Goal: Information Seeking & Learning: Learn about a topic

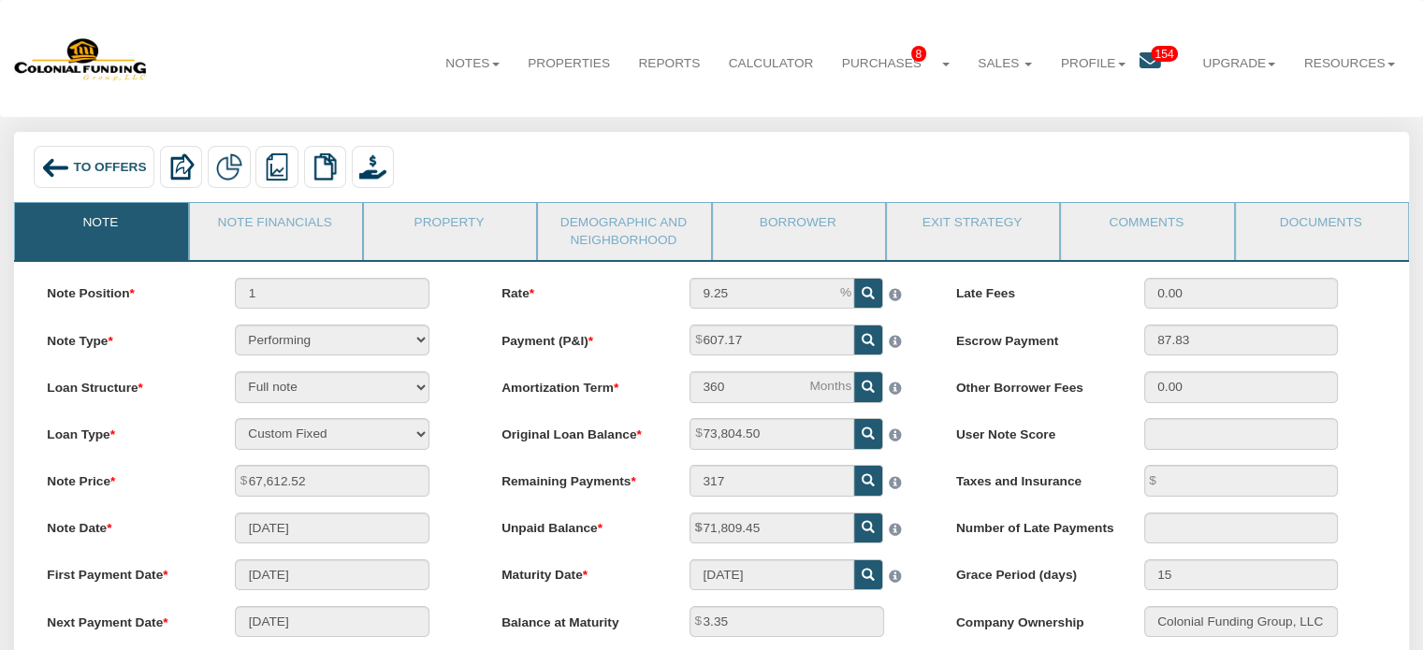
click at [75, 160] on span "To Offers" at bounding box center [110, 167] width 73 height 14
click at [455, 216] on link "Property" at bounding box center [449, 226] width 170 height 47
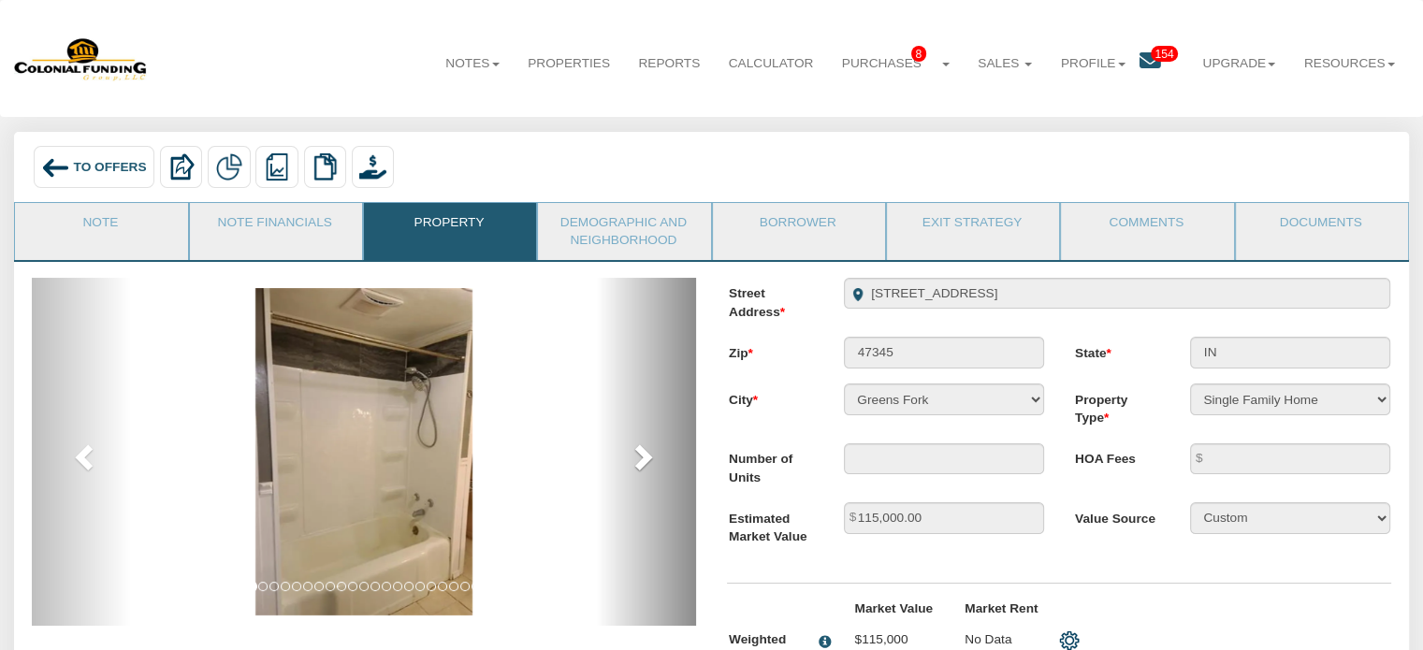
click at [637, 458] on span at bounding box center [642, 457] width 28 height 28
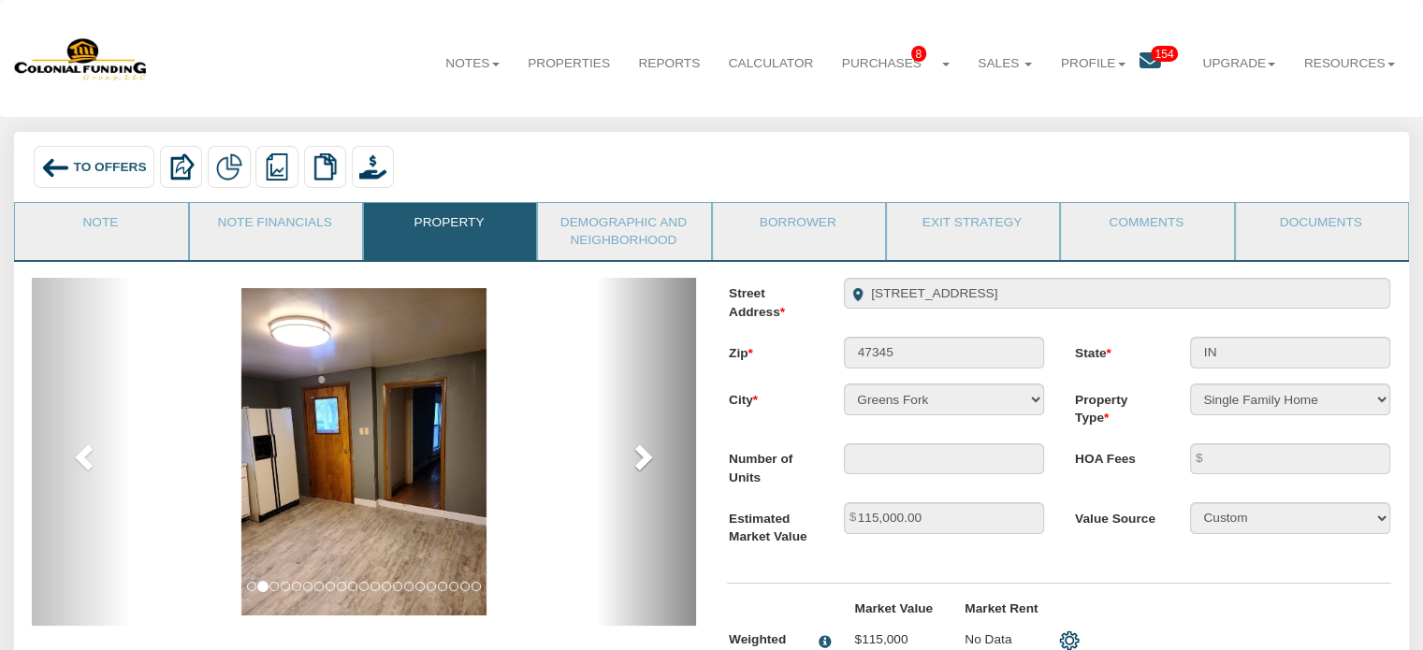
click at [637, 458] on span at bounding box center [642, 457] width 28 height 28
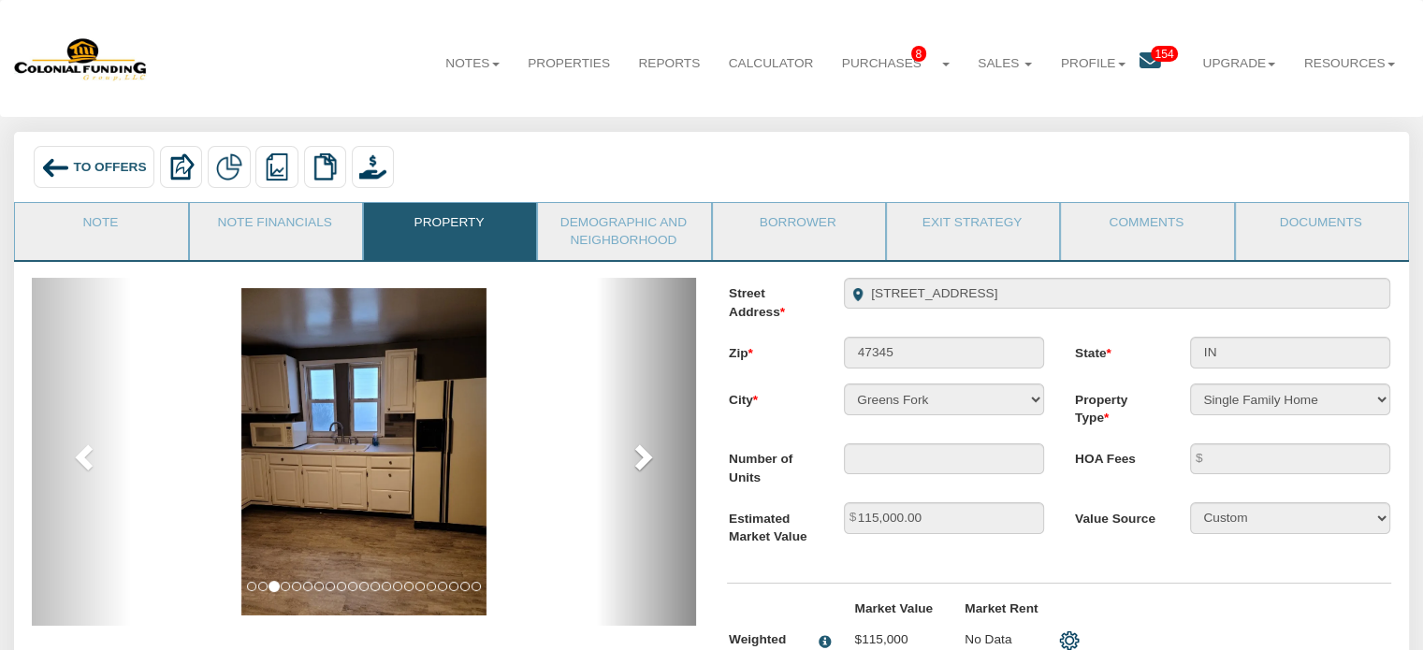
click at [637, 458] on span at bounding box center [642, 457] width 28 height 28
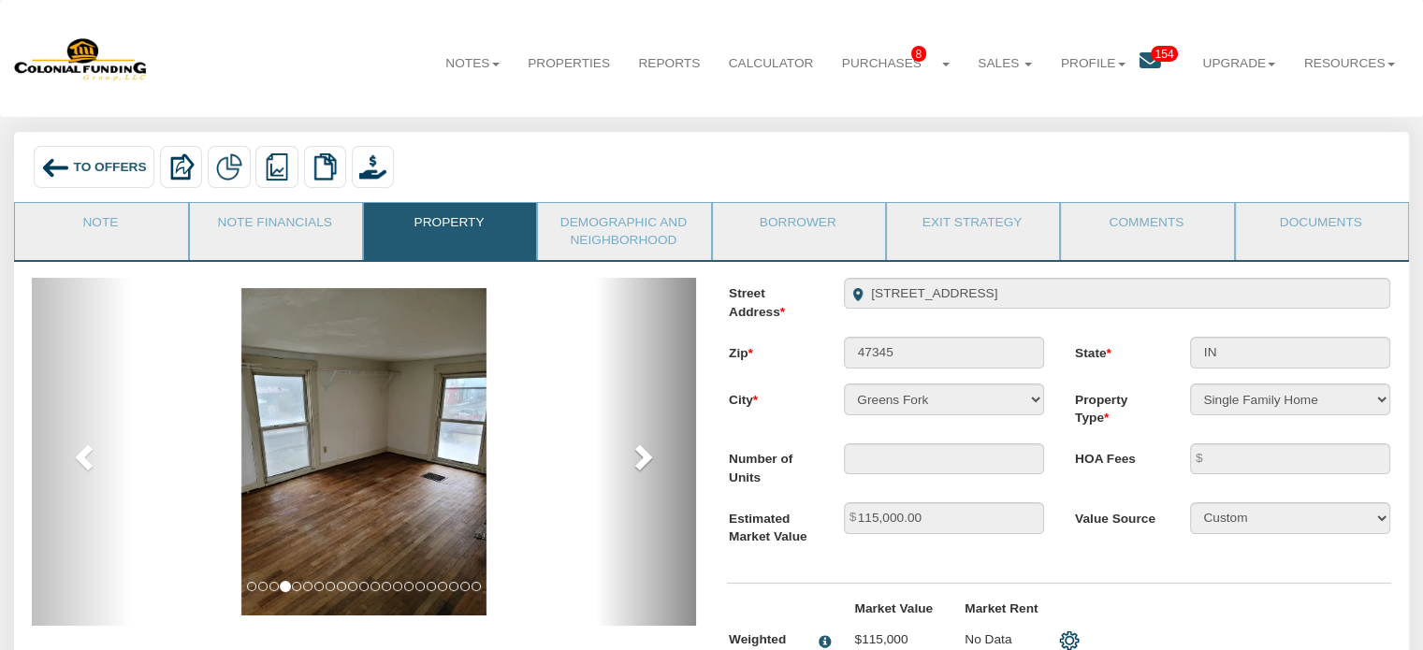
click at [637, 458] on span at bounding box center [642, 457] width 28 height 28
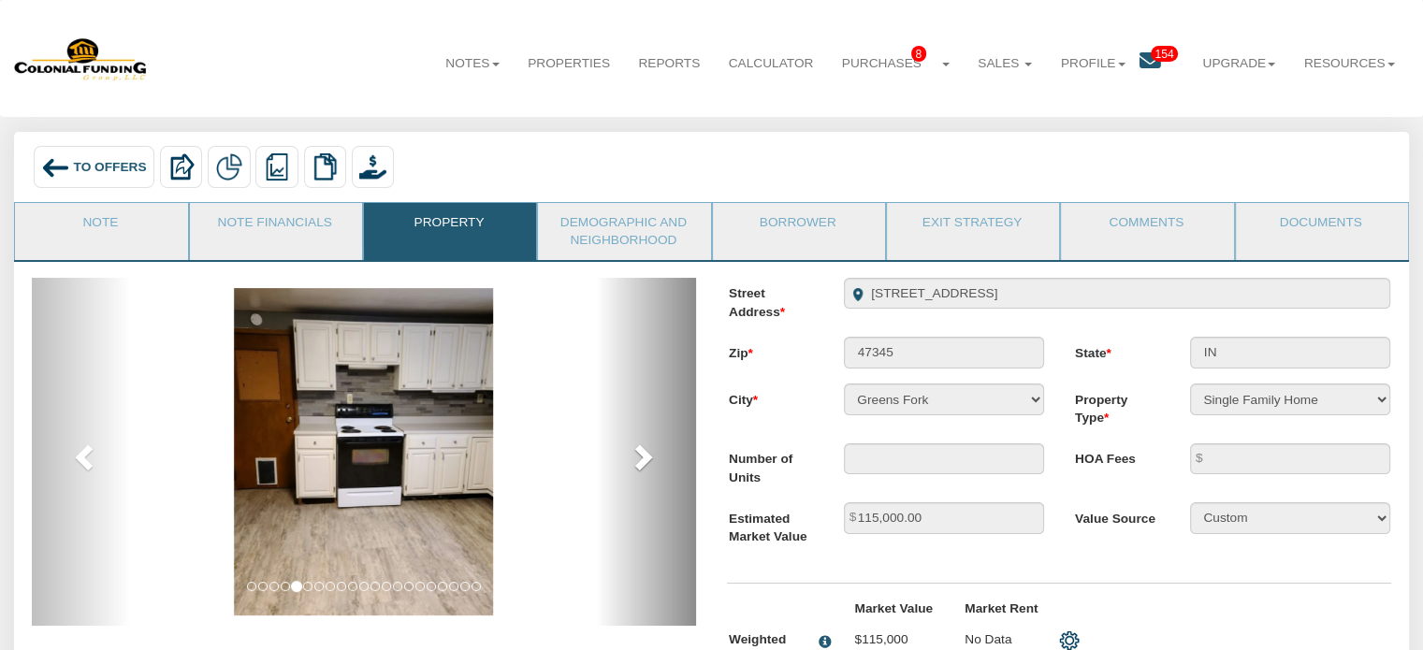
click at [637, 458] on span at bounding box center [642, 457] width 28 height 28
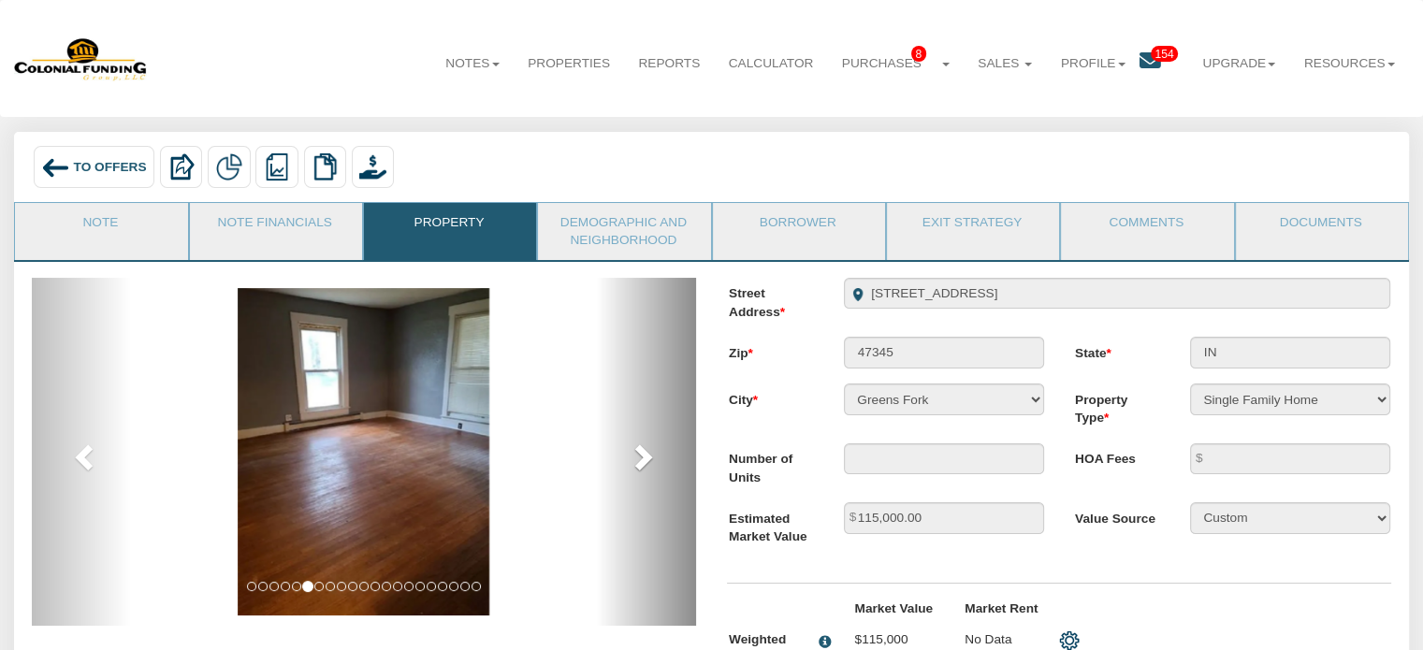
click at [637, 458] on span at bounding box center [642, 457] width 28 height 28
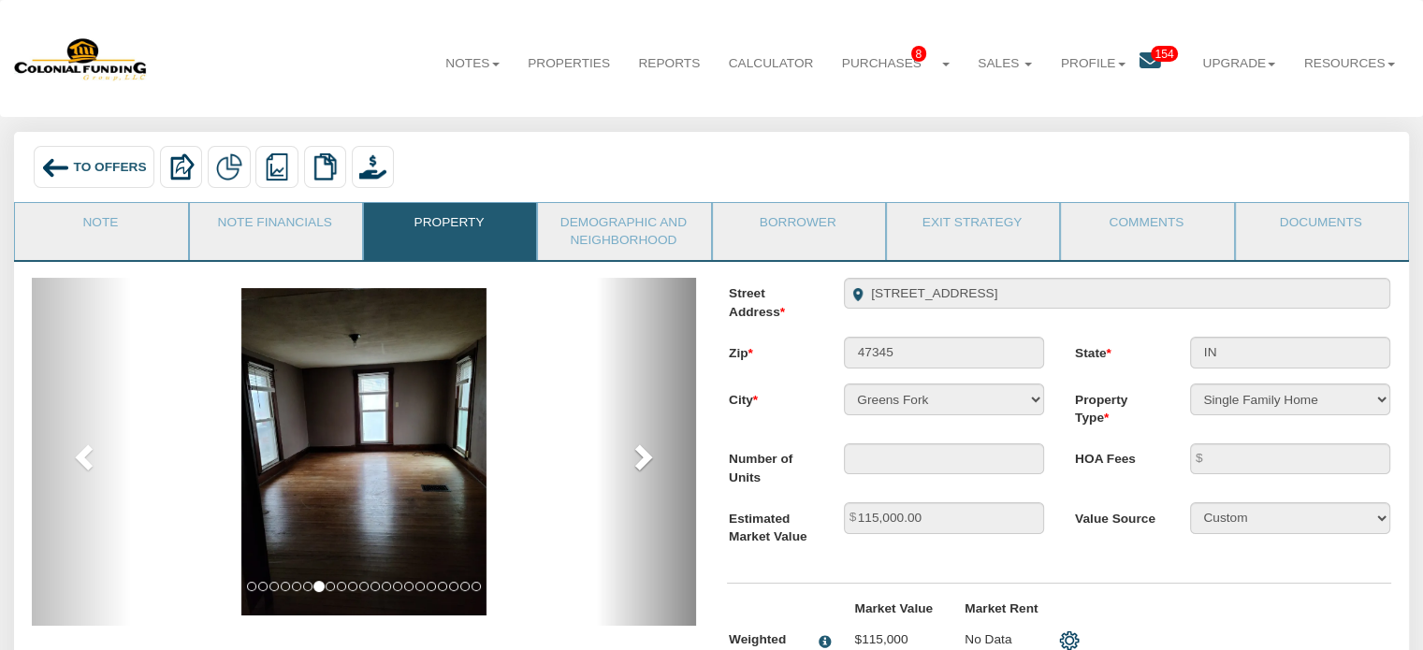
click at [637, 458] on span at bounding box center [642, 457] width 28 height 28
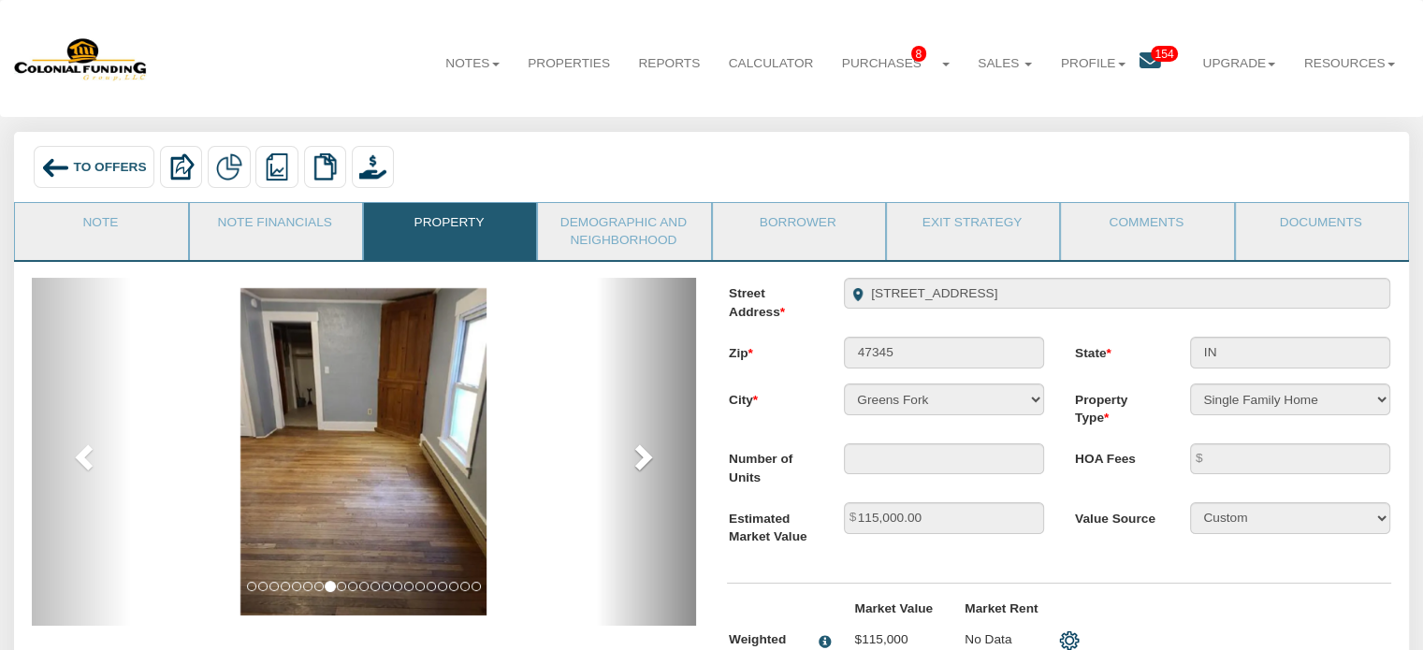
click at [637, 458] on span at bounding box center [642, 457] width 28 height 28
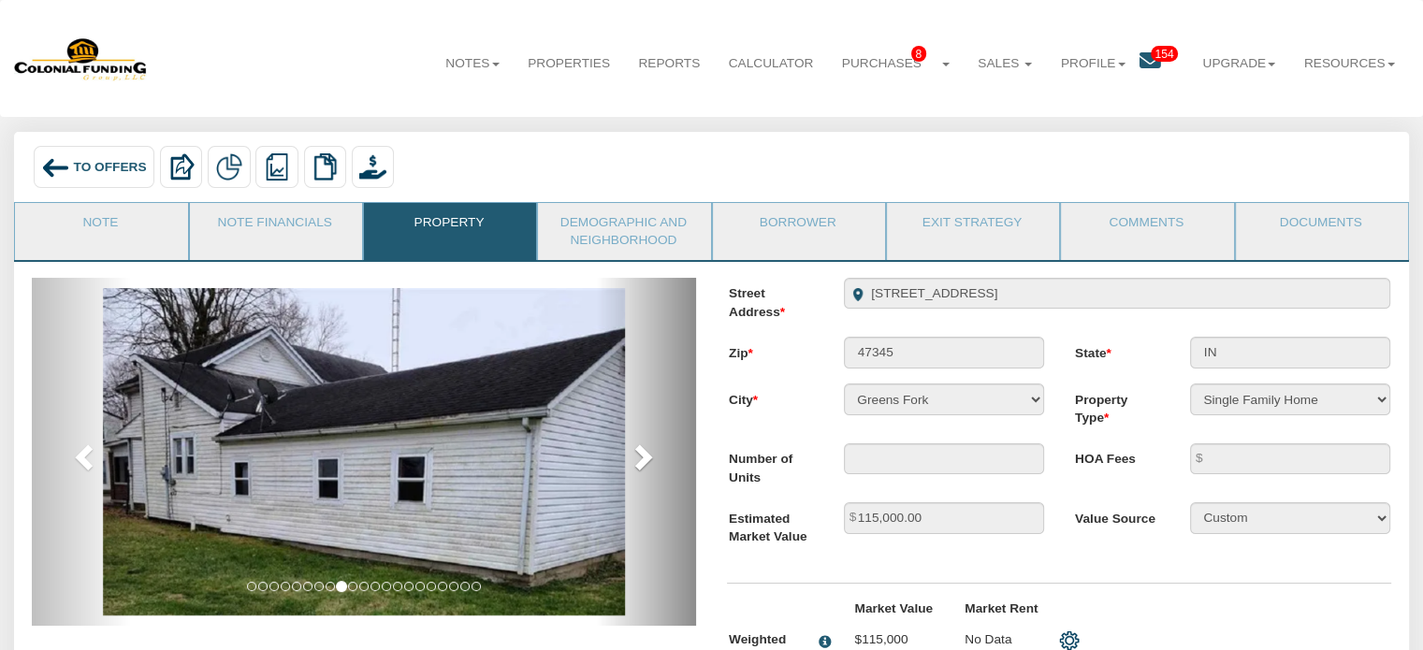
click at [637, 458] on span at bounding box center [642, 457] width 28 height 28
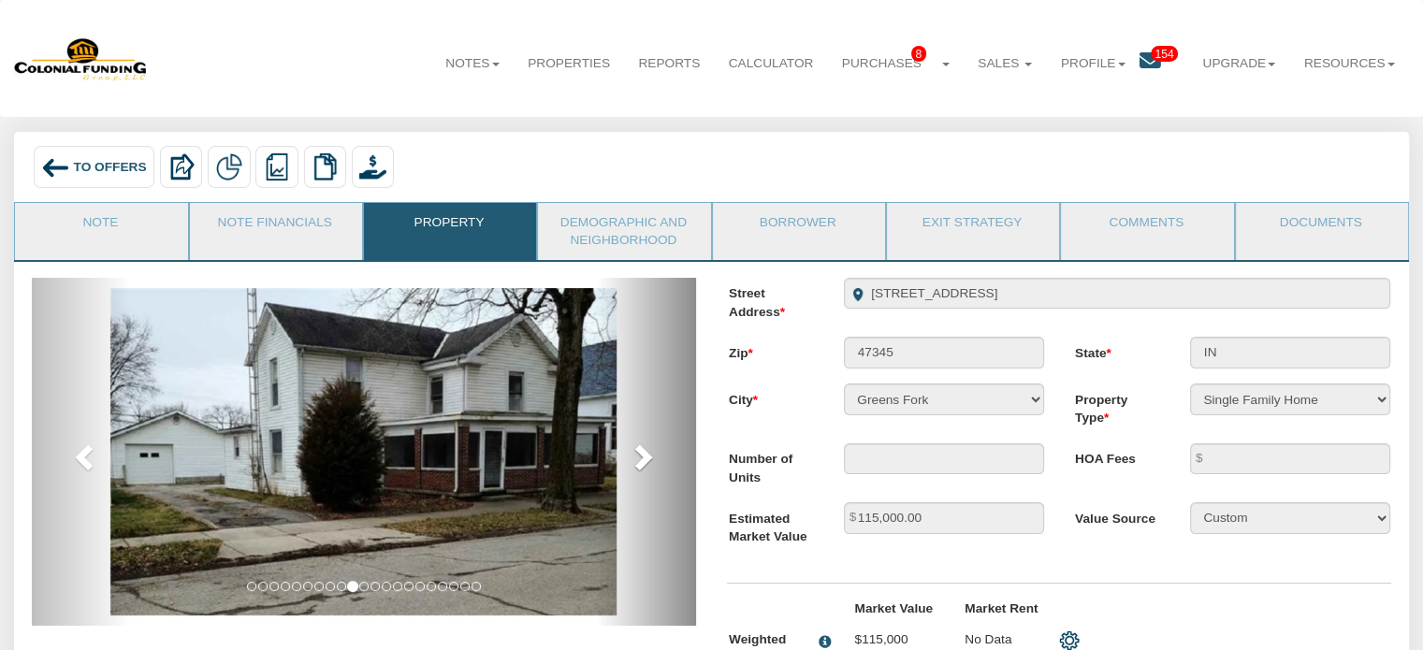
click at [637, 458] on span at bounding box center [642, 457] width 28 height 28
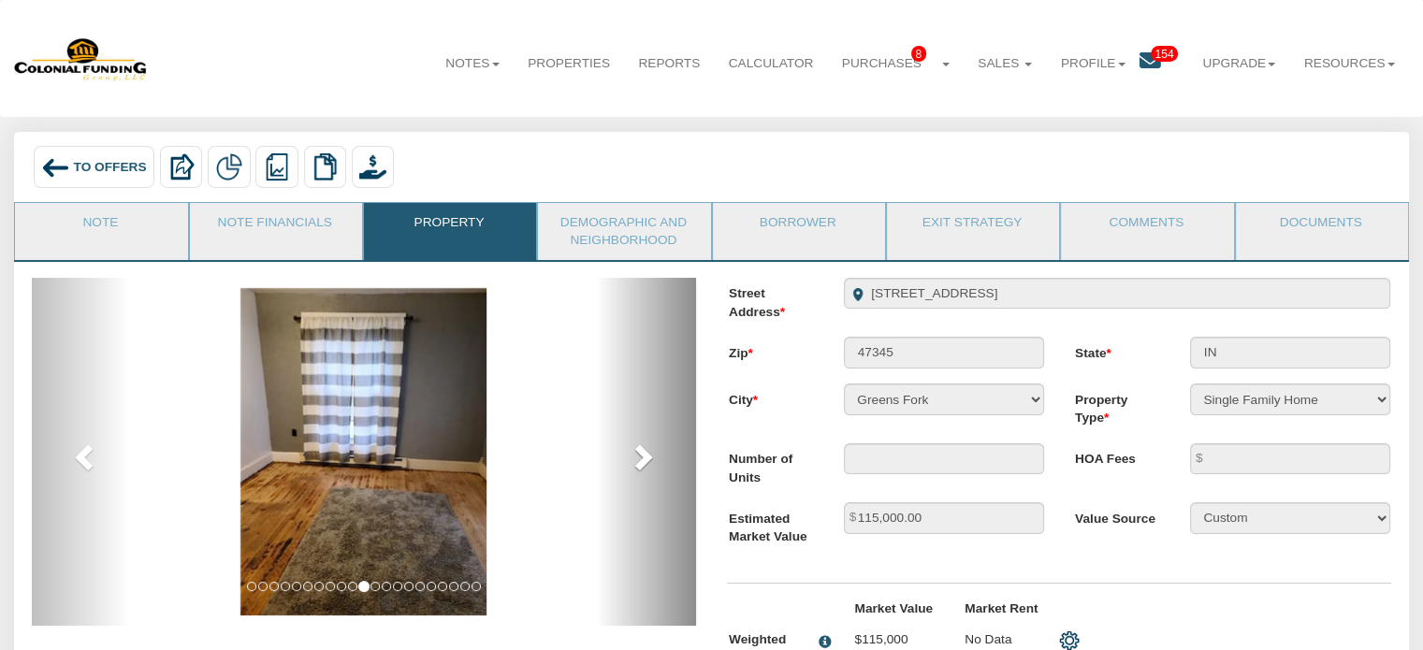
click at [637, 458] on span at bounding box center [642, 457] width 28 height 28
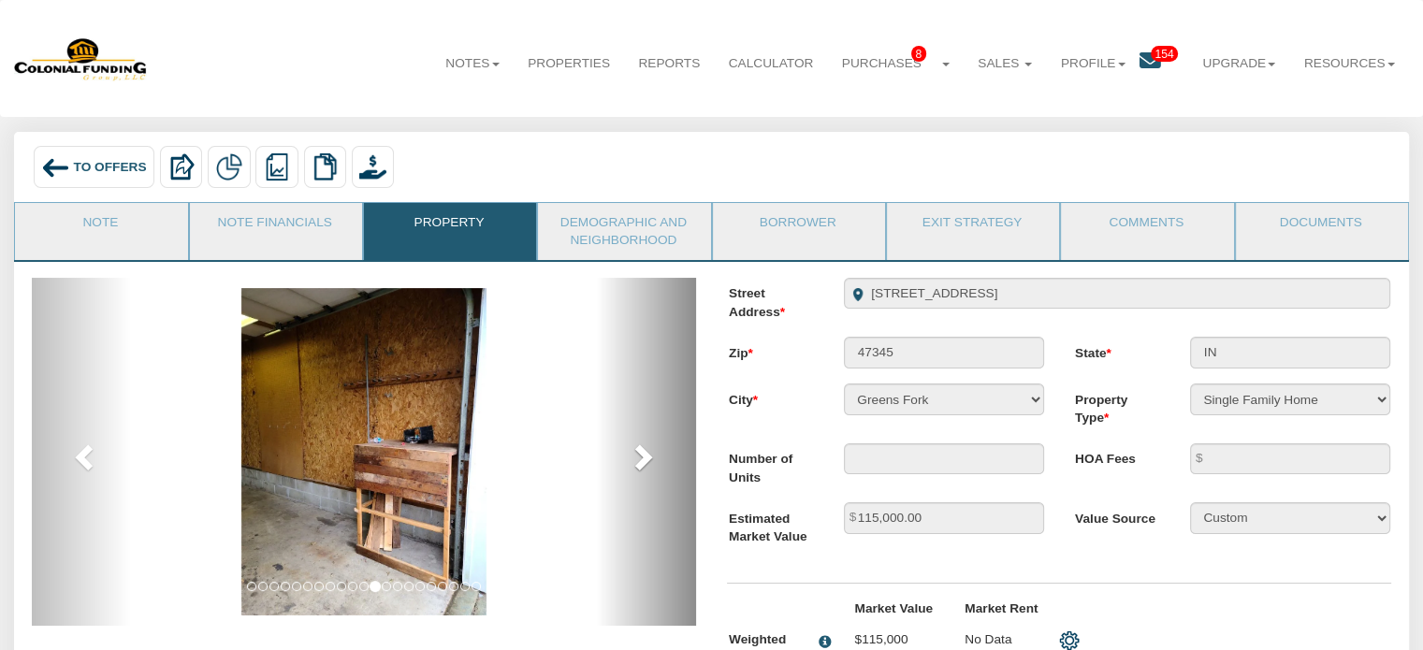
click at [637, 458] on span at bounding box center [642, 457] width 28 height 28
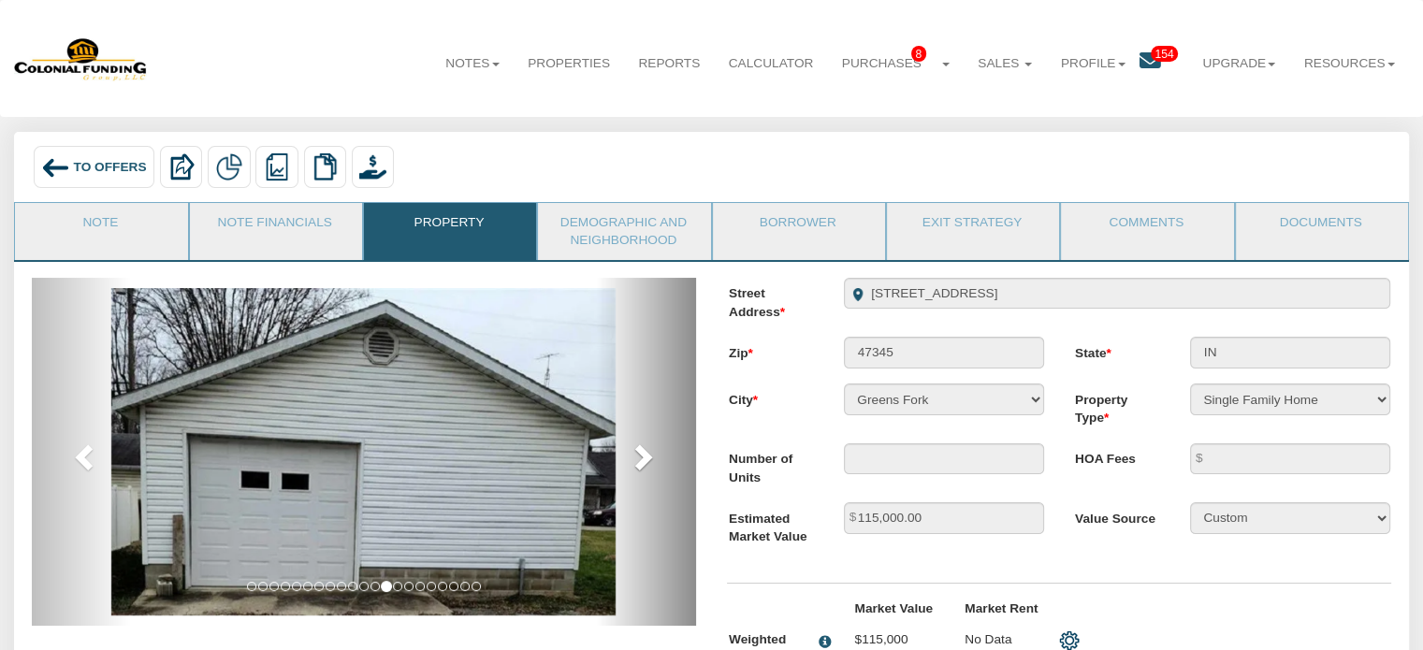
click at [637, 458] on span at bounding box center [642, 457] width 28 height 28
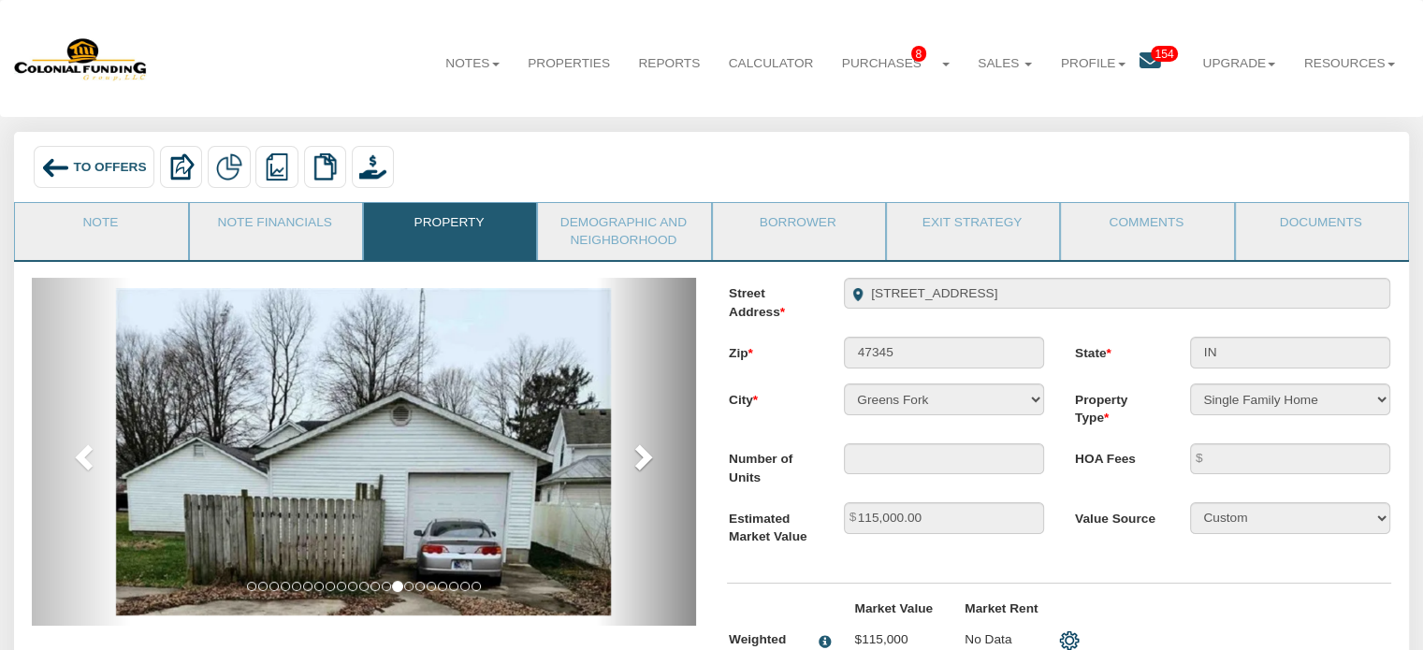
click at [637, 458] on span at bounding box center [642, 457] width 28 height 28
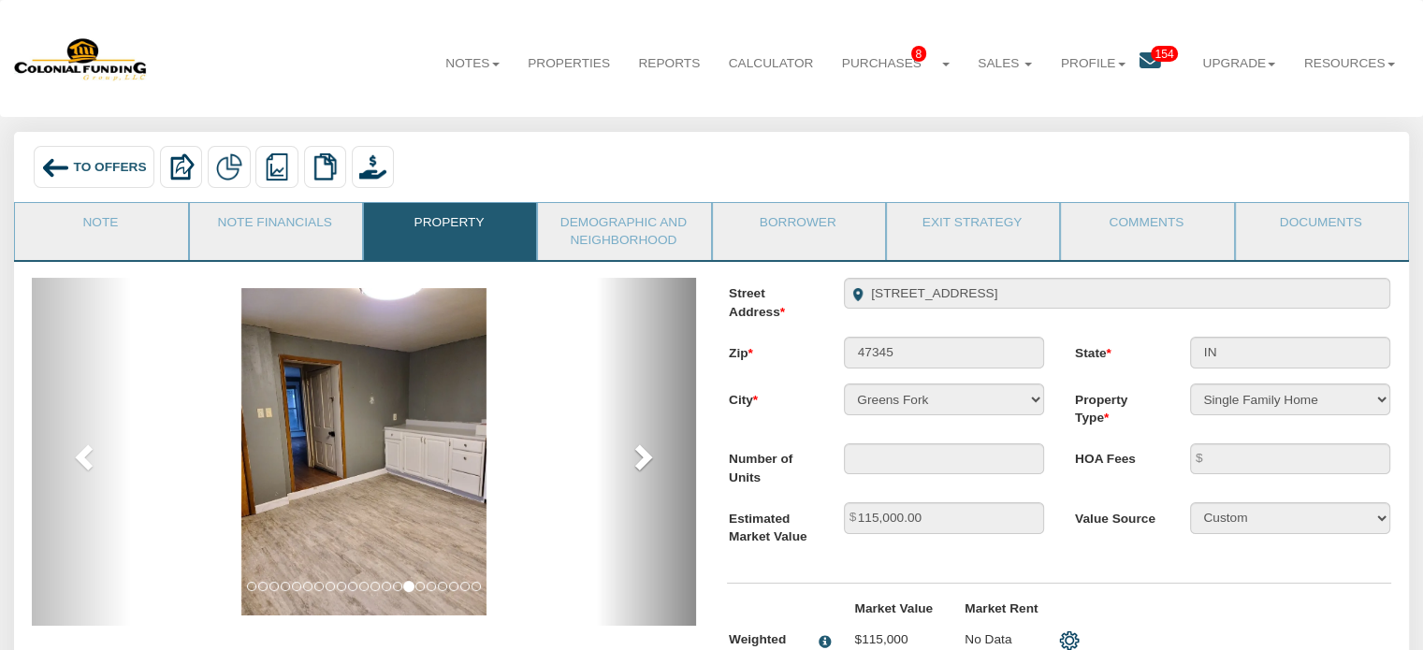
click at [637, 458] on span at bounding box center [642, 457] width 28 height 28
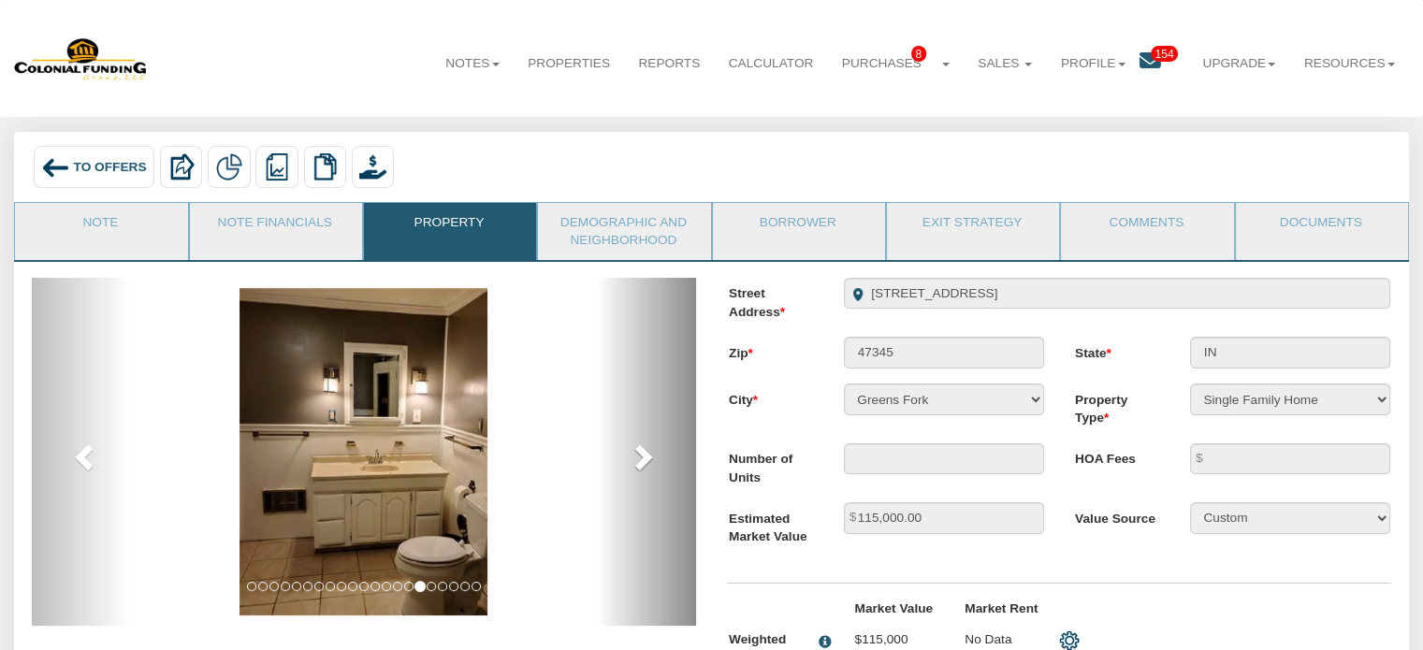
click at [637, 458] on span at bounding box center [642, 457] width 28 height 28
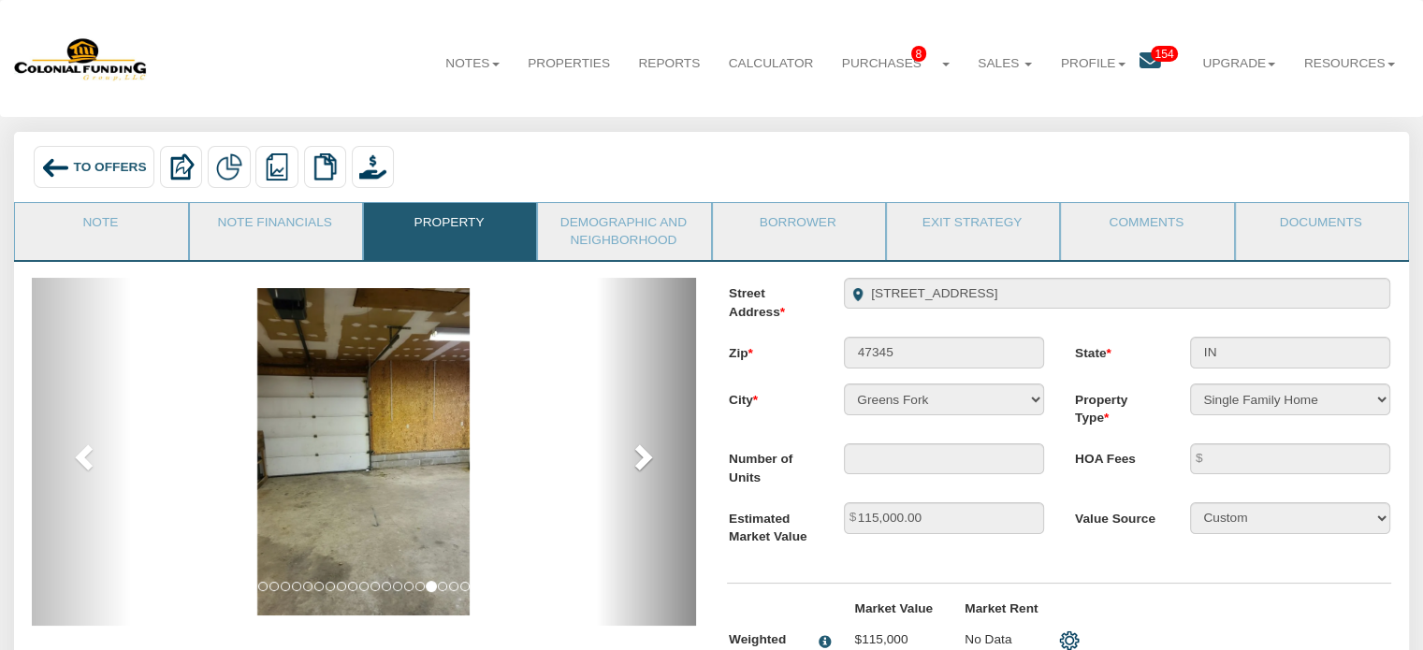
click at [637, 458] on span at bounding box center [642, 457] width 28 height 28
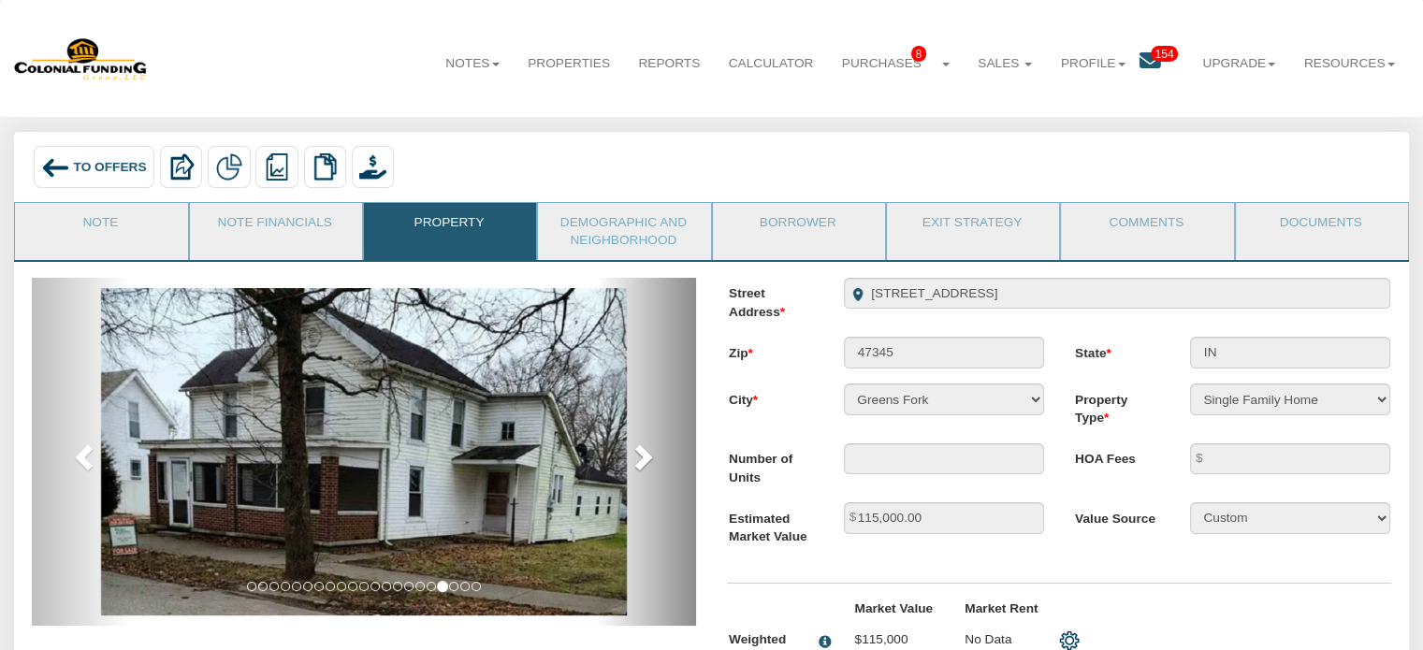
click at [637, 458] on span at bounding box center [642, 457] width 28 height 28
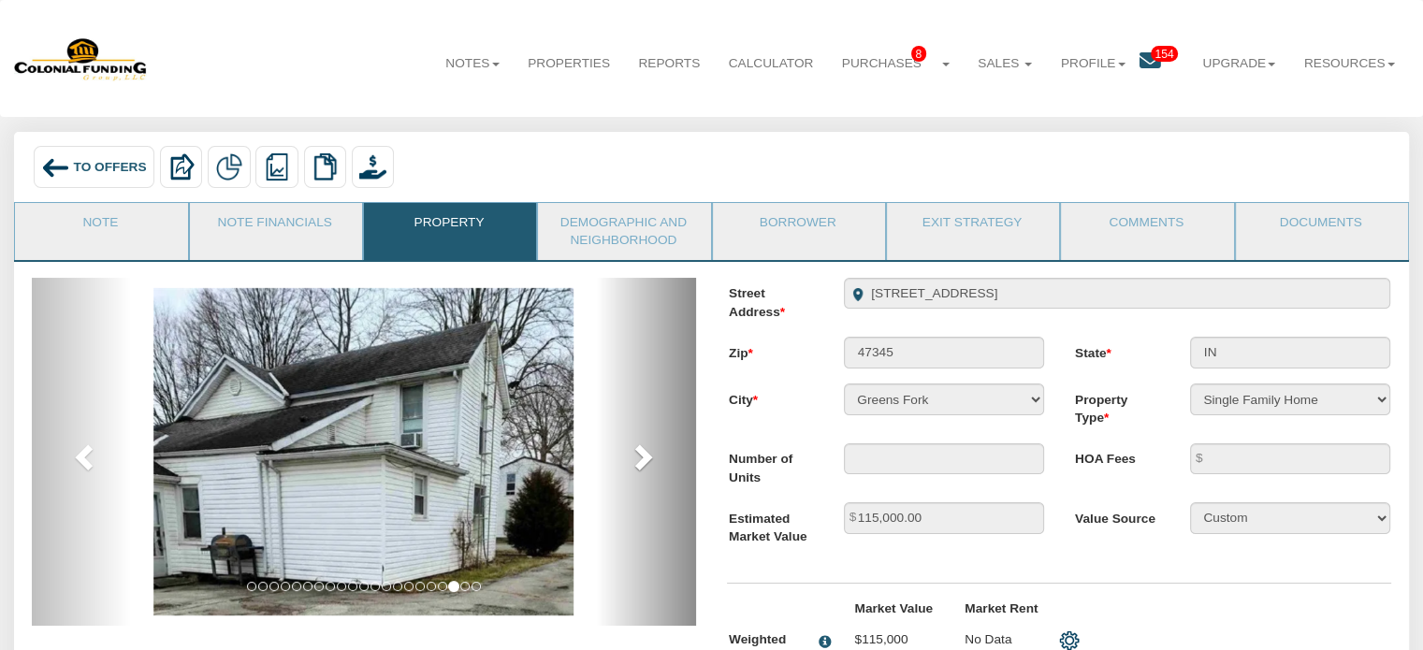
click at [637, 458] on span at bounding box center [642, 457] width 28 height 28
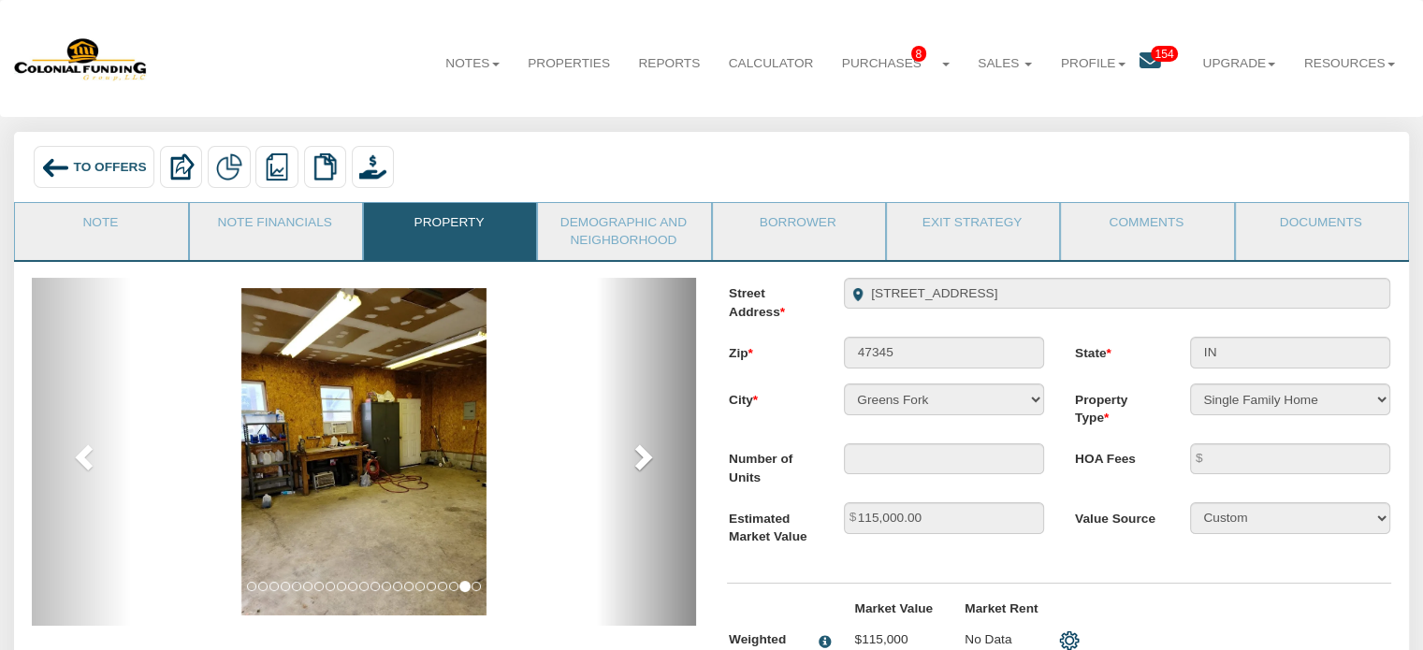
click at [637, 458] on span at bounding box center [642, 457] width 28 height 28
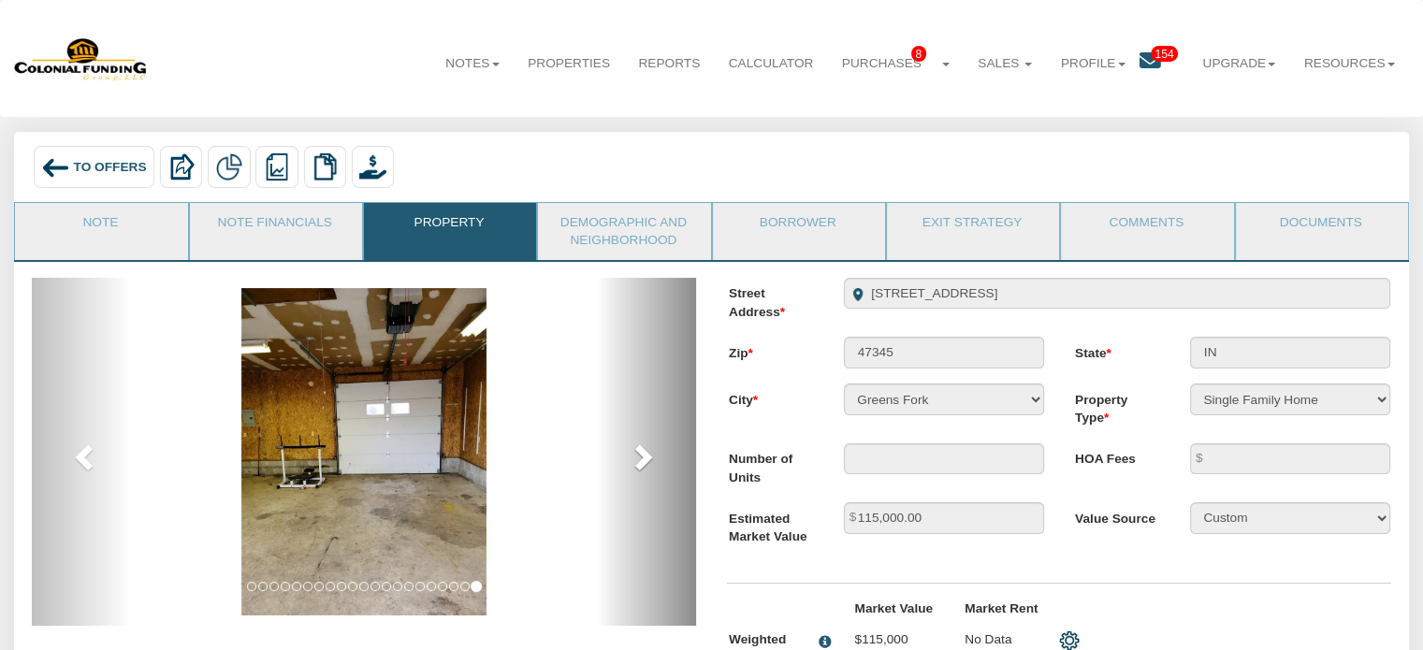
click at [637, 458] on span at bounding box center [642, 457] width 28 height 28
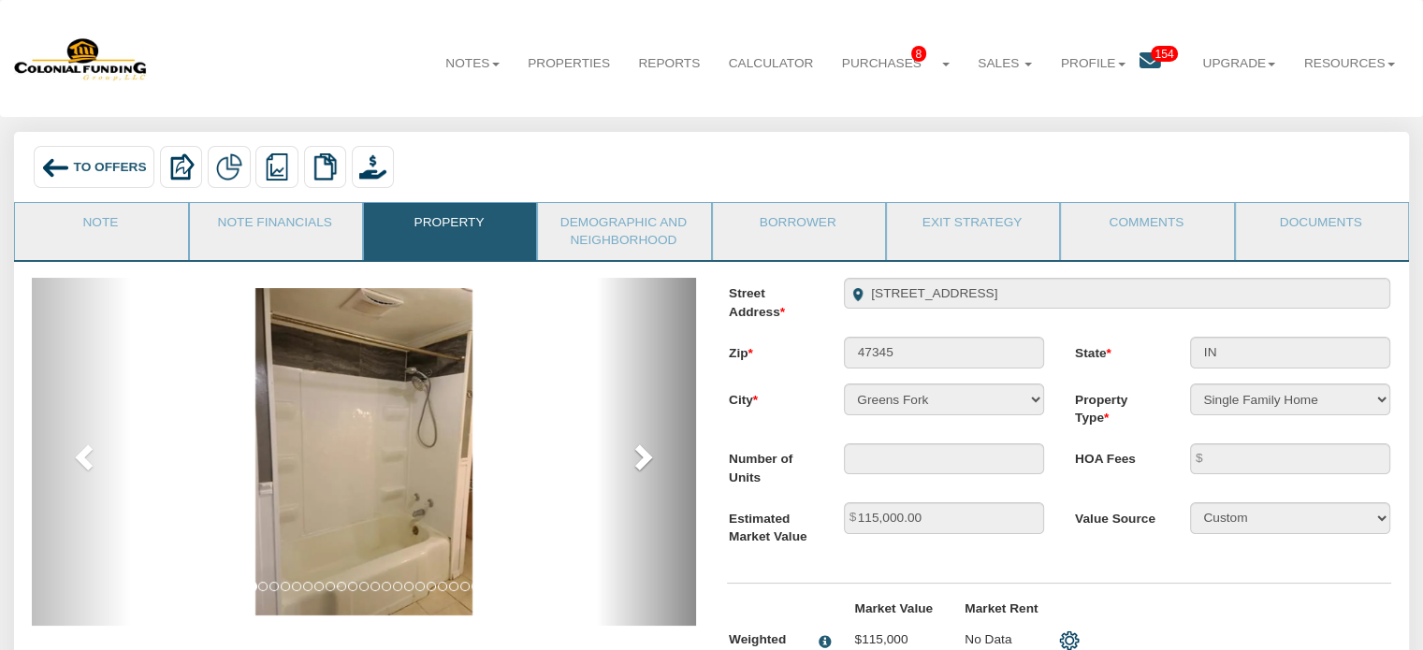
click at [637, 458] on span at bounding box center [642, 457] width 28 height 28
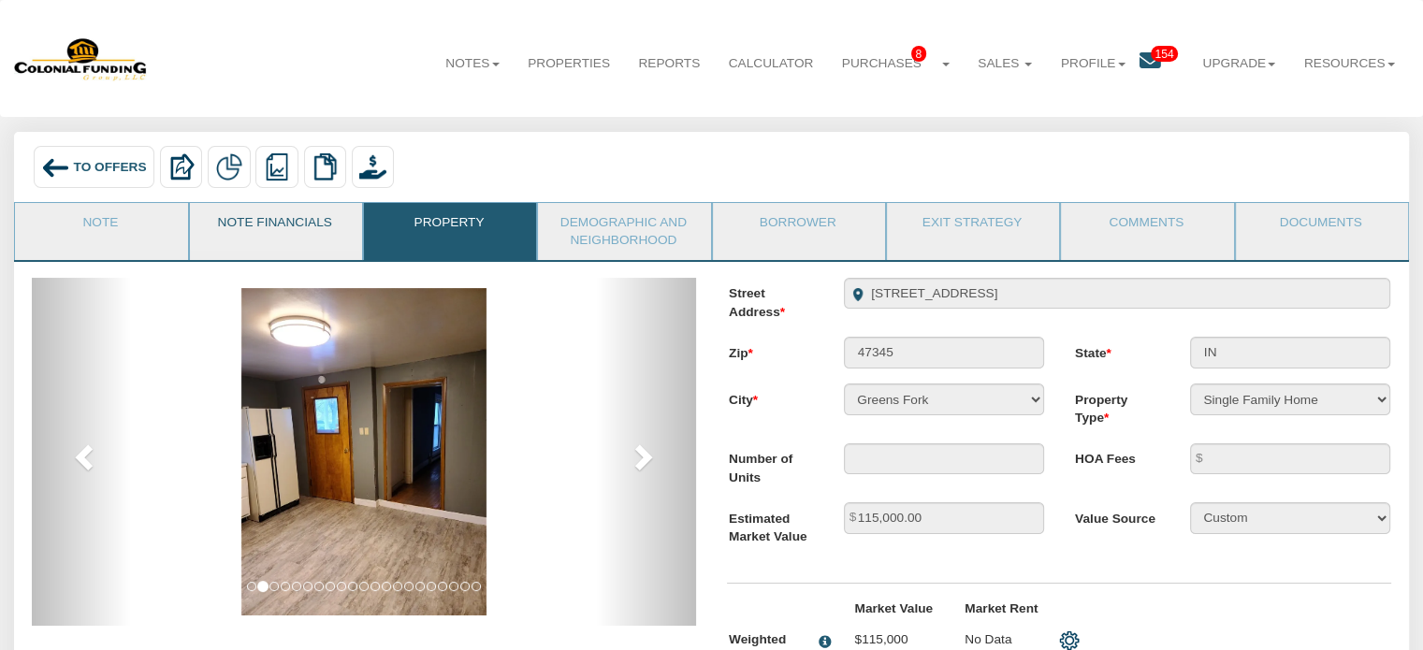
click at [242, 224] on link "Note Financials" at bounding box center [275, 226] width 170 height 47
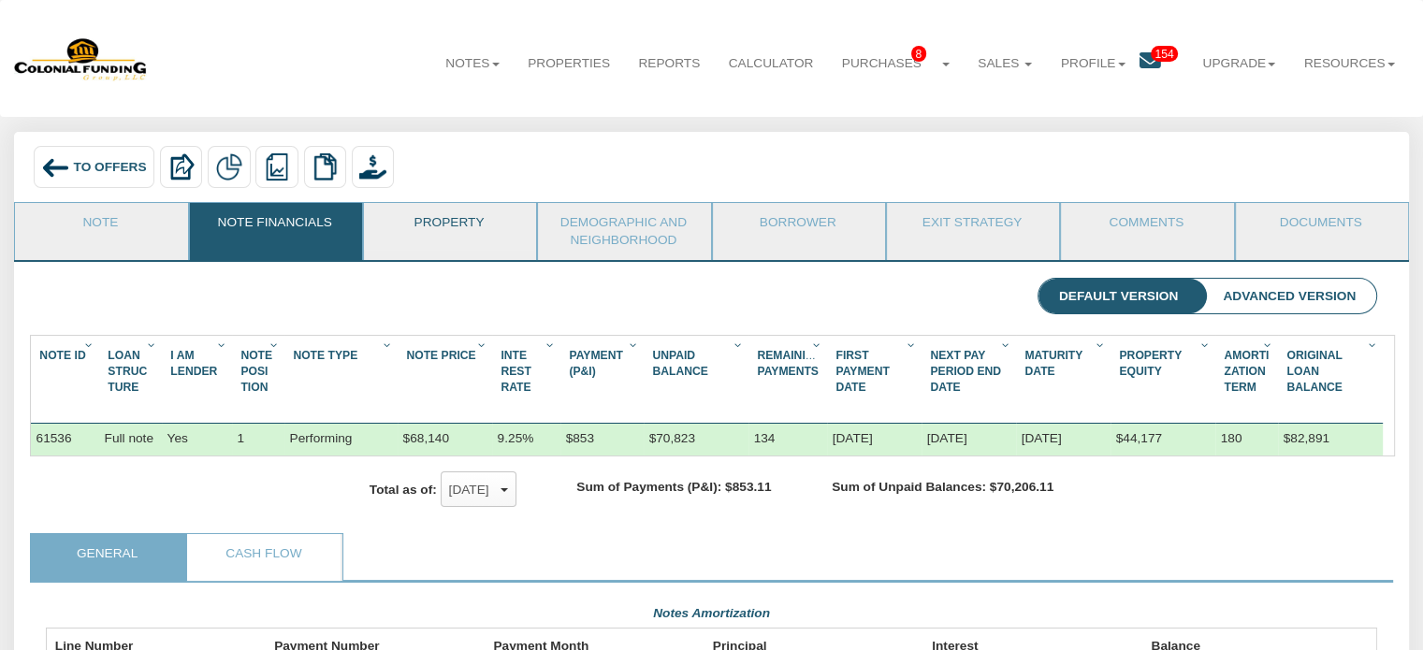
click at [464, 239] on link "Property" at bounding box center [449, 226] width 170 height 47
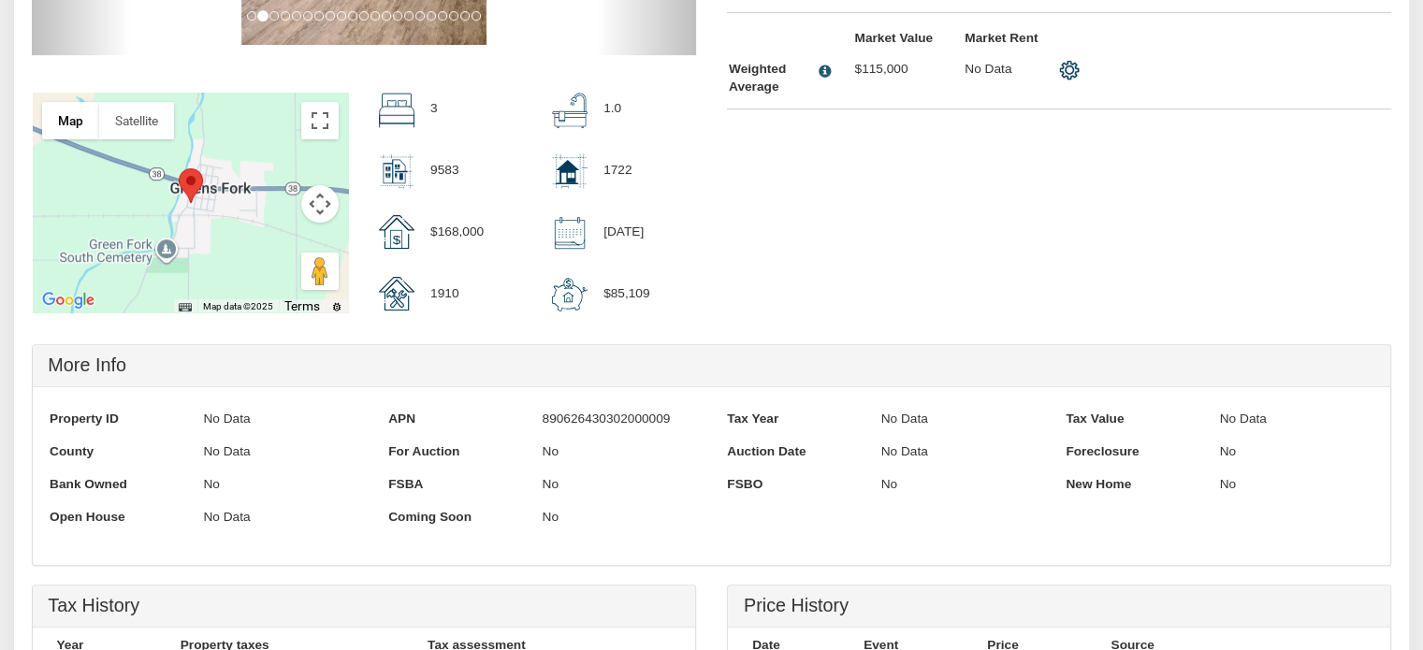
scroll to position [529, 0]
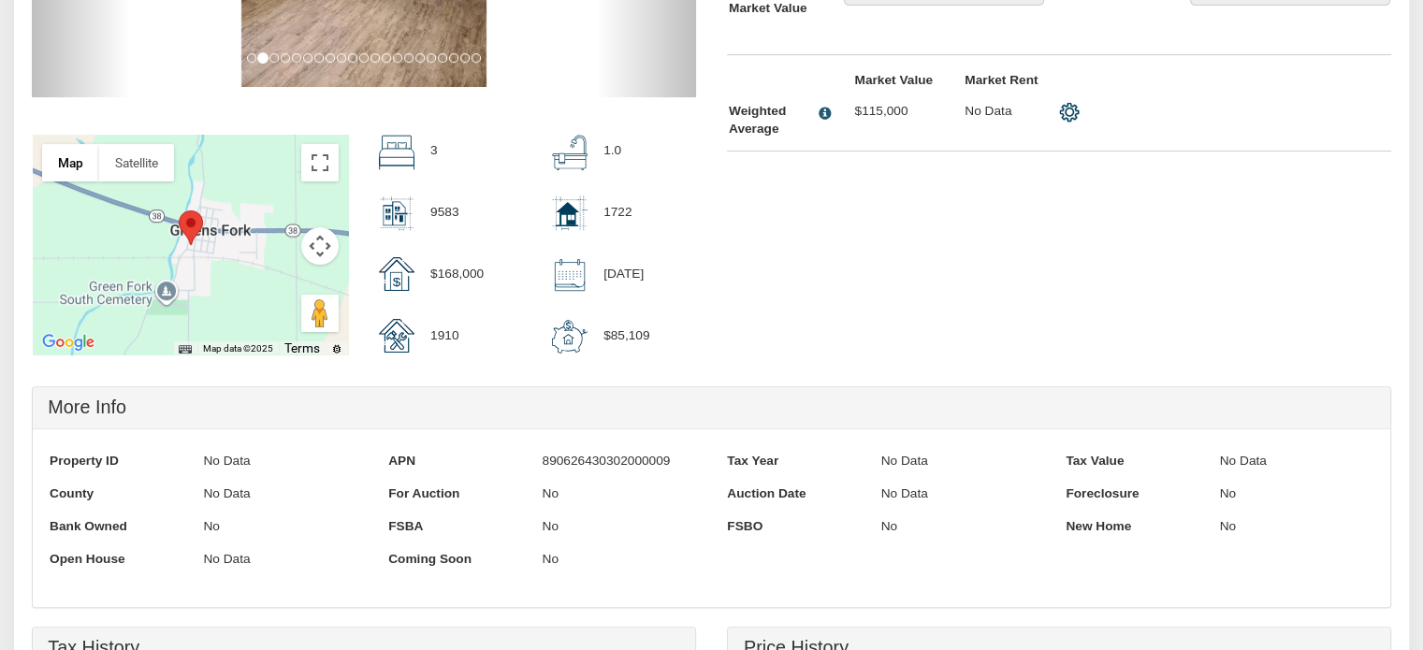
click at [210, 245] on div at bounding box center [190, 245] width 315 height 221
drag, startPoint x: 320, startPoint y: 166, endPoint x: 319, endPoint y: 278, distance: 112.3
click at [320, 166] on button "Toggle fullscreen view" at bounding box center [319, 162] width 37 height 37
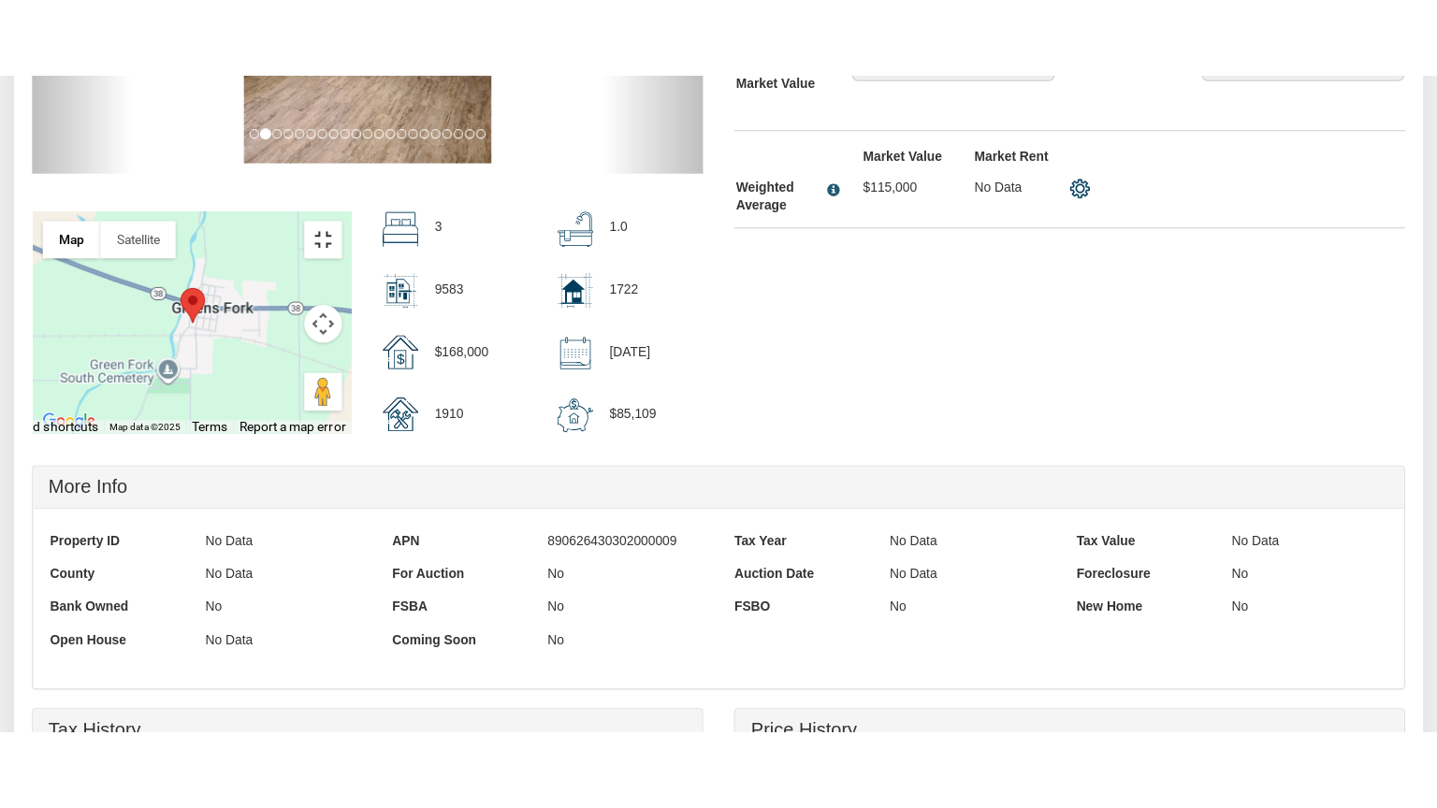
scroll to position [530, 0]
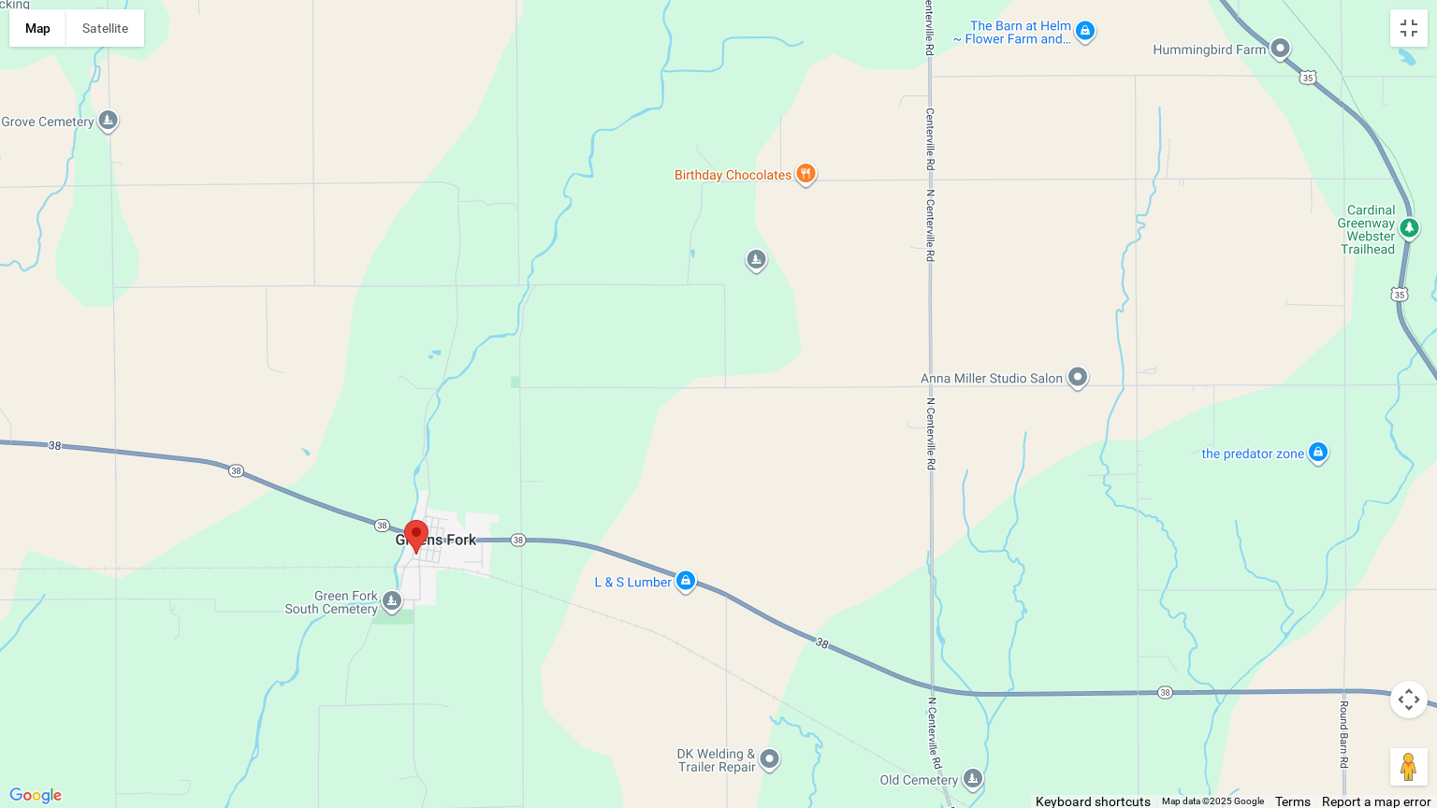
drag, startPoint x: 771, startPoint y: 334, endPoint x: 469, endPoint y: 488, distance: 339.0
click at [469, 488] on div at bounding box center [718, 404] width 1437 height 808
click at [1406, 25] on button "Toggle fullscreen view" at bounding box center [1409, 27] width 37 height 37
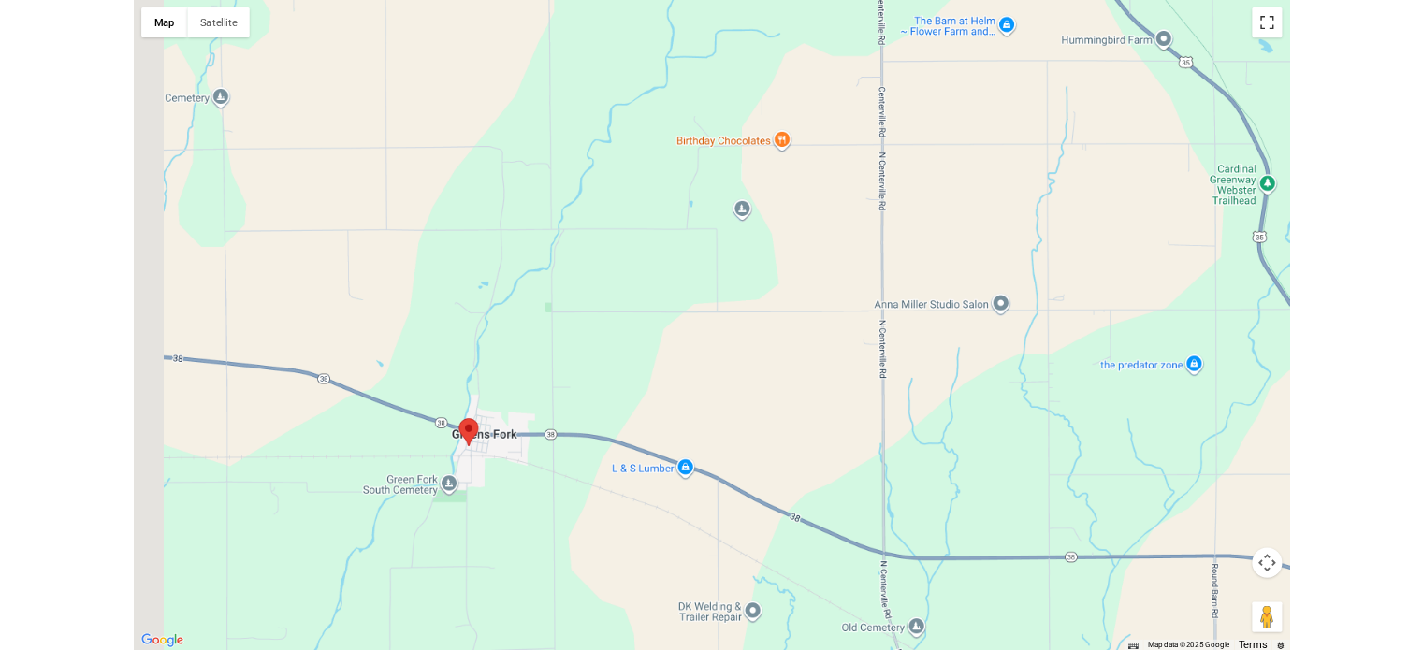
scroll to position [529, 0]
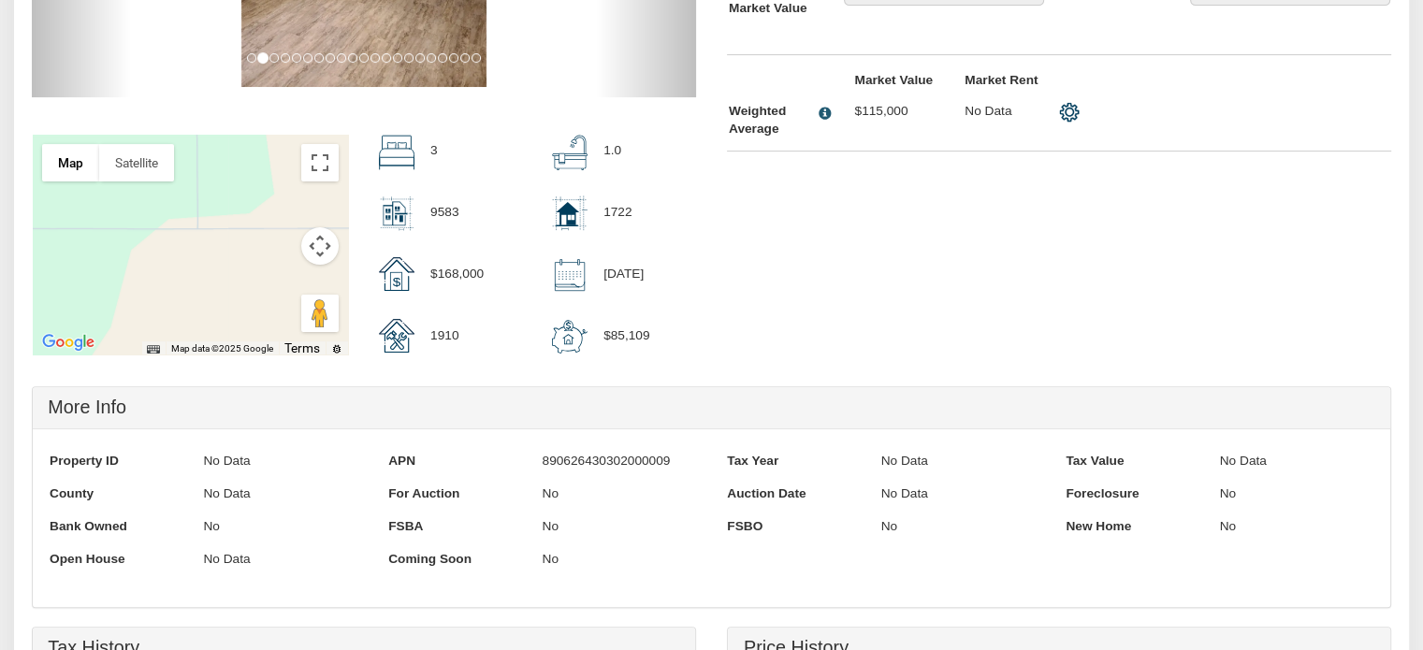
click at [247, 276] on div at bounding box center [190, 245] width 315 height 221
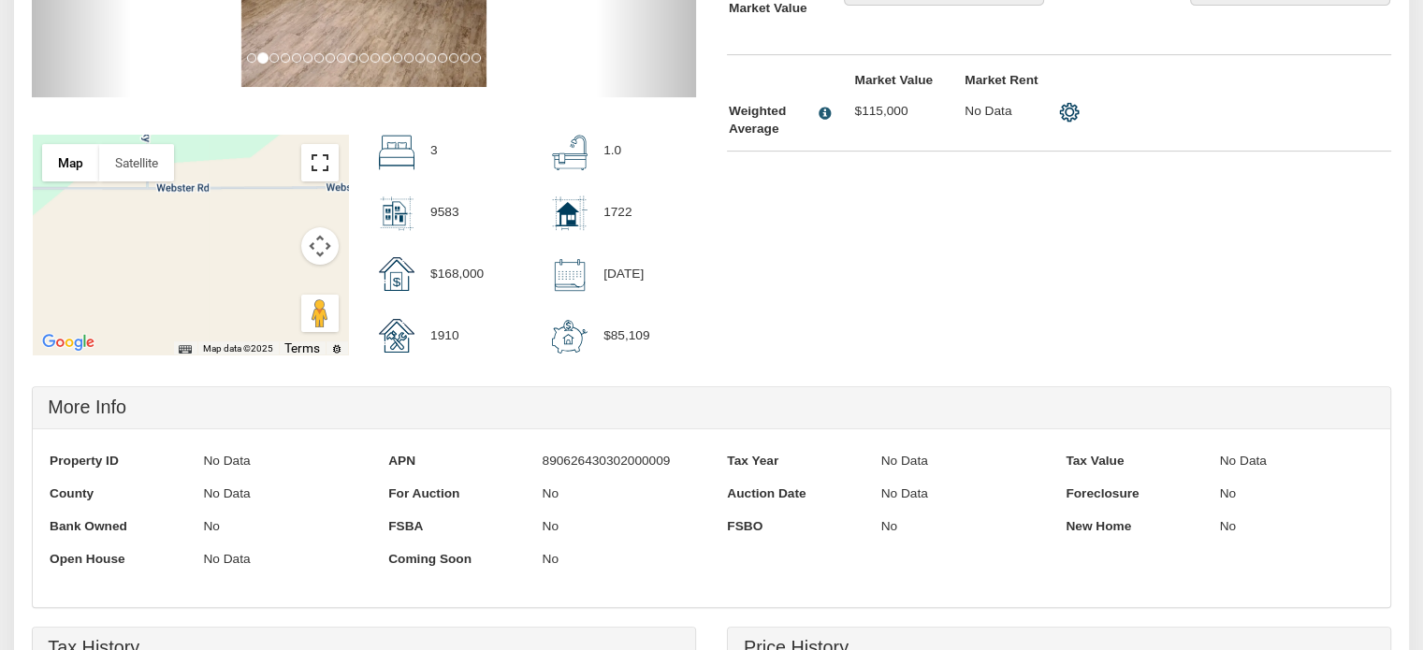
click at [323, 169] on button "Toggle fullscreen view" at bounding box center [319, 162] width 37 height 37
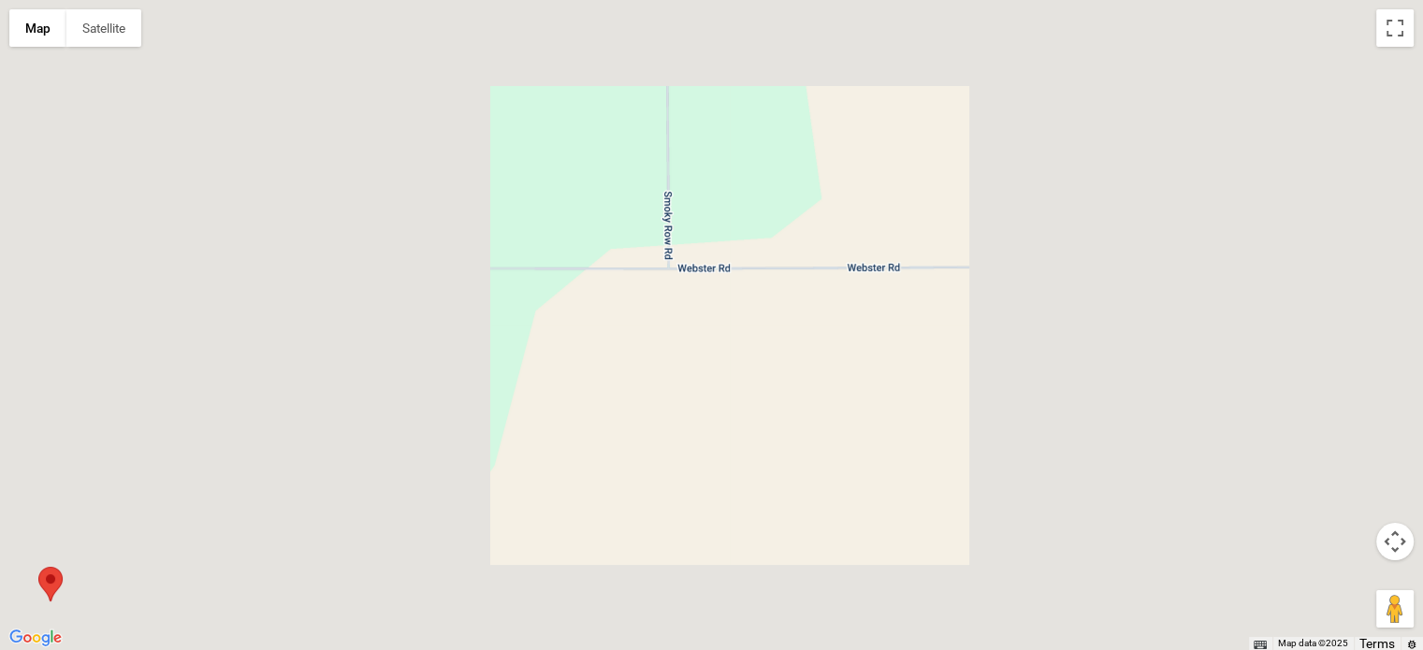
click at [323, 283] on div at bounding box center [711, 325] width 1423 height 650
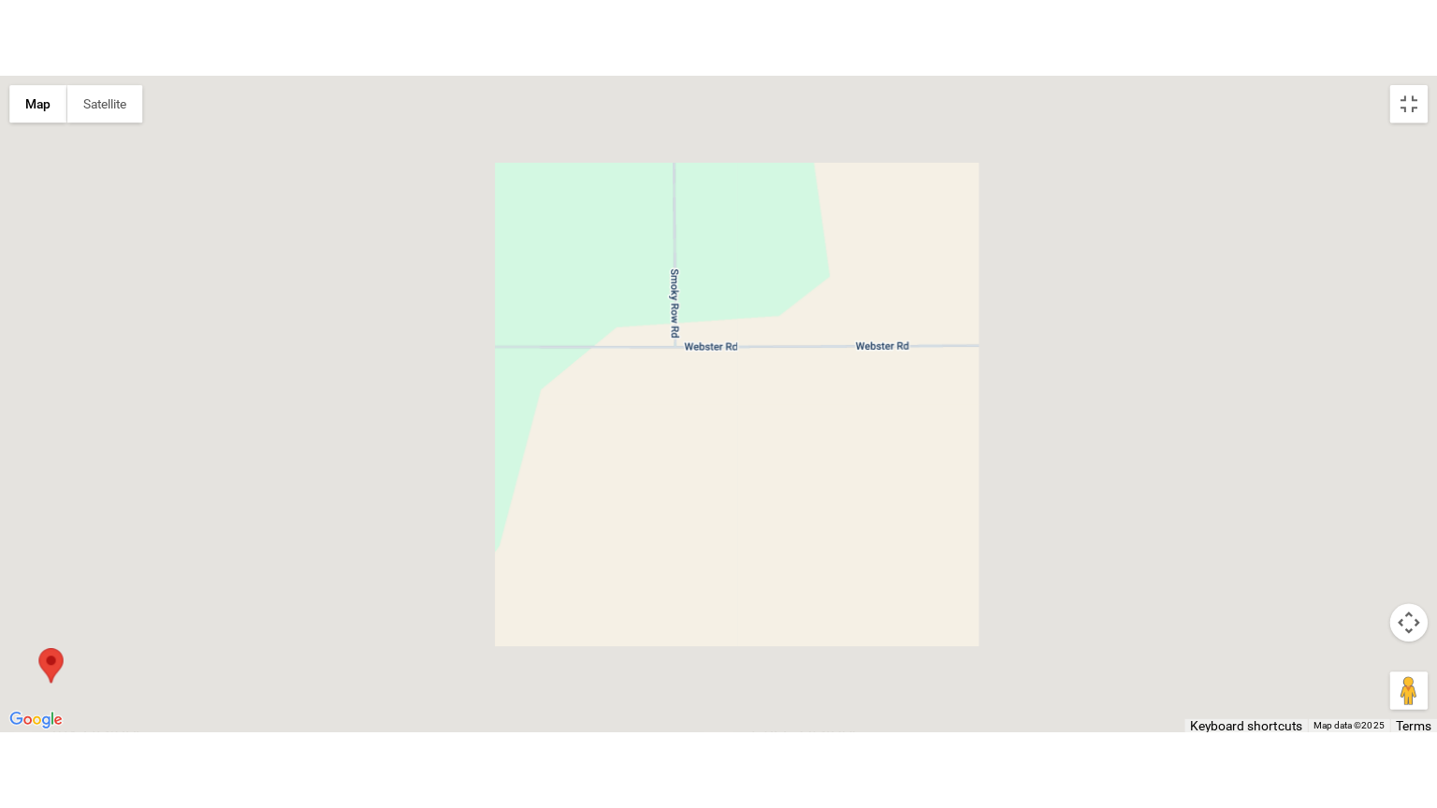
scroll to position [530, 0]
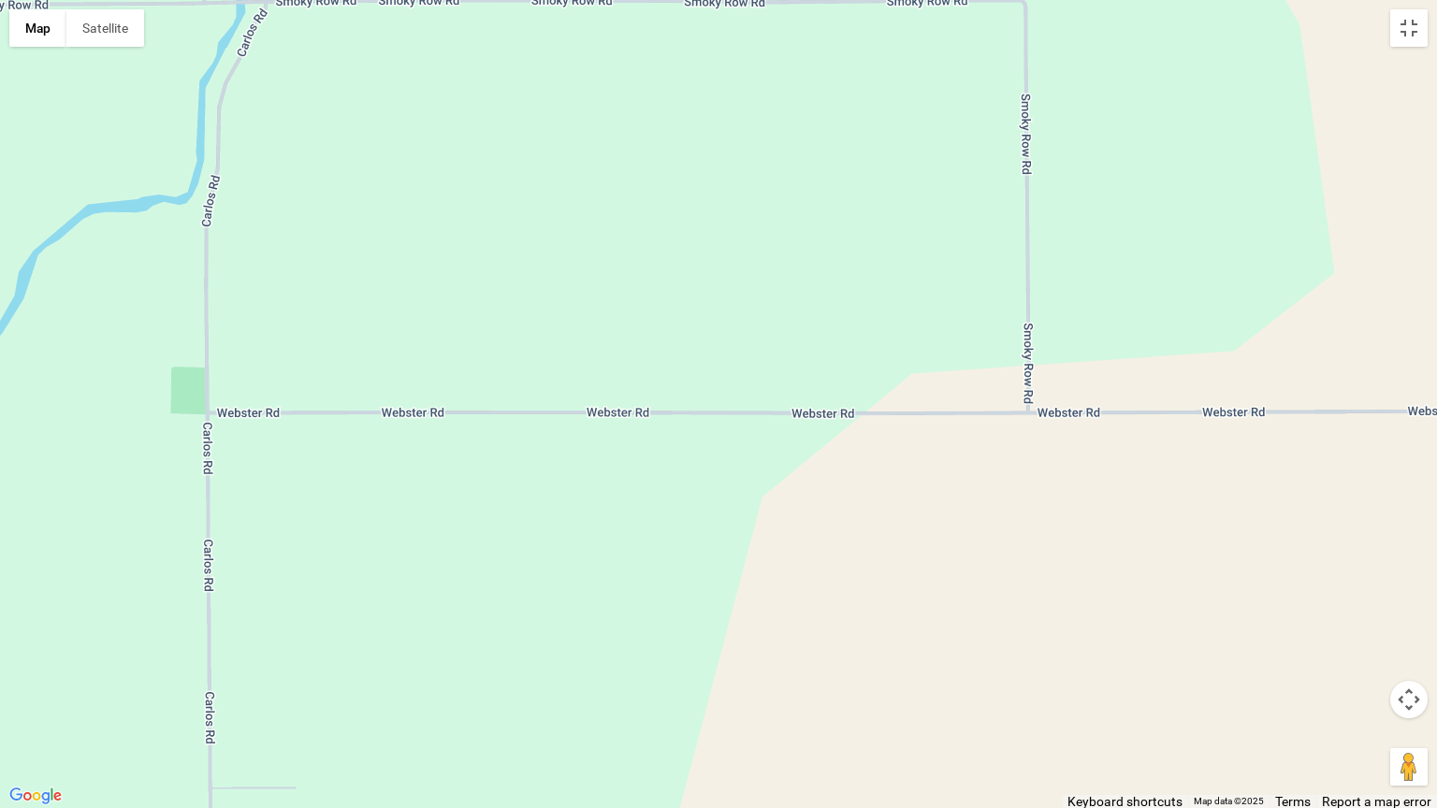
click at [1404, 649] on button "Map camera controls" at bounding box center [1409, 699] width 37 height 37
click at [1361, 649] on button "Zoom out" at bounding box center [1362, 746] width 37 height 37
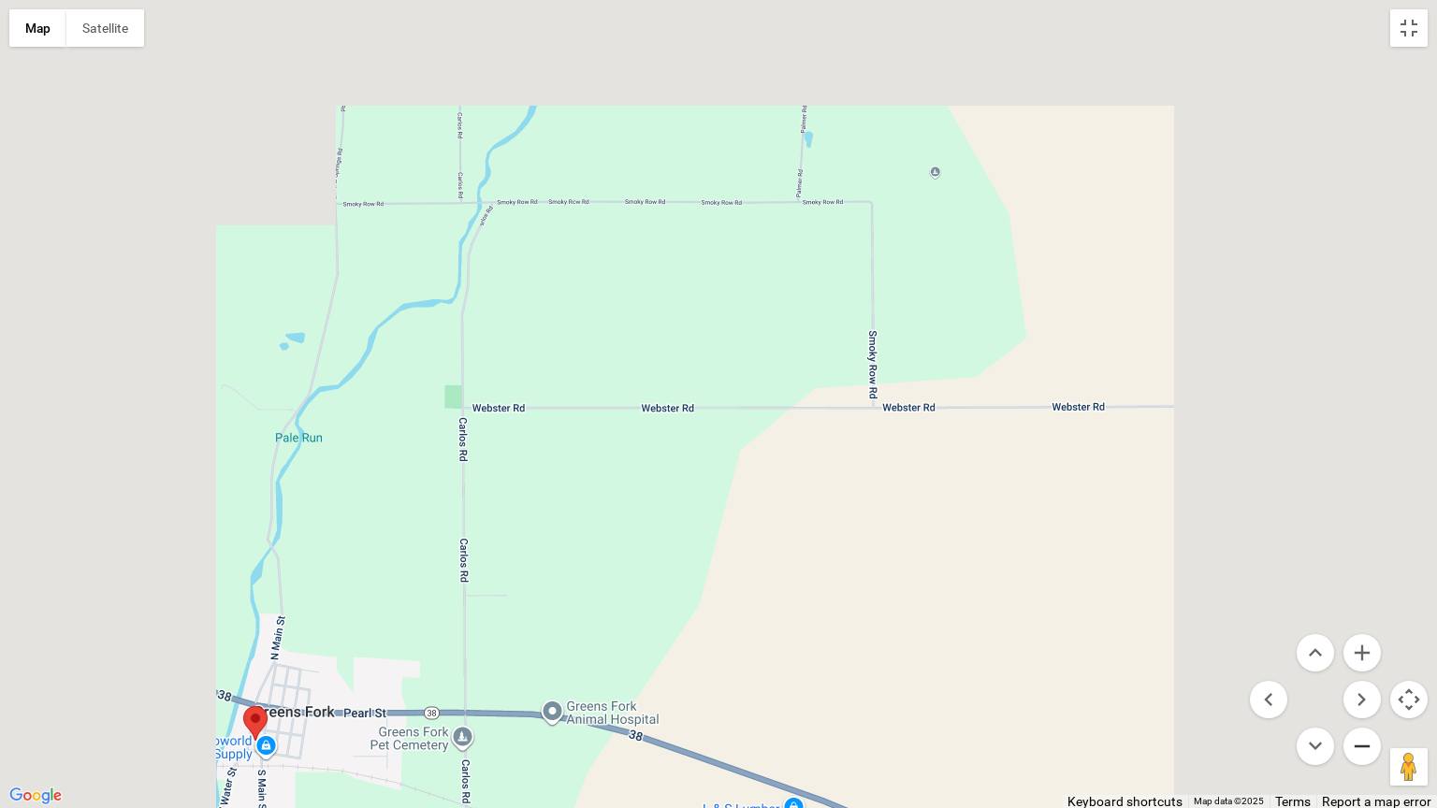
click at [1361, 649] on button "Zoom out" at bounding box center [1362, 746] width 37 height 37
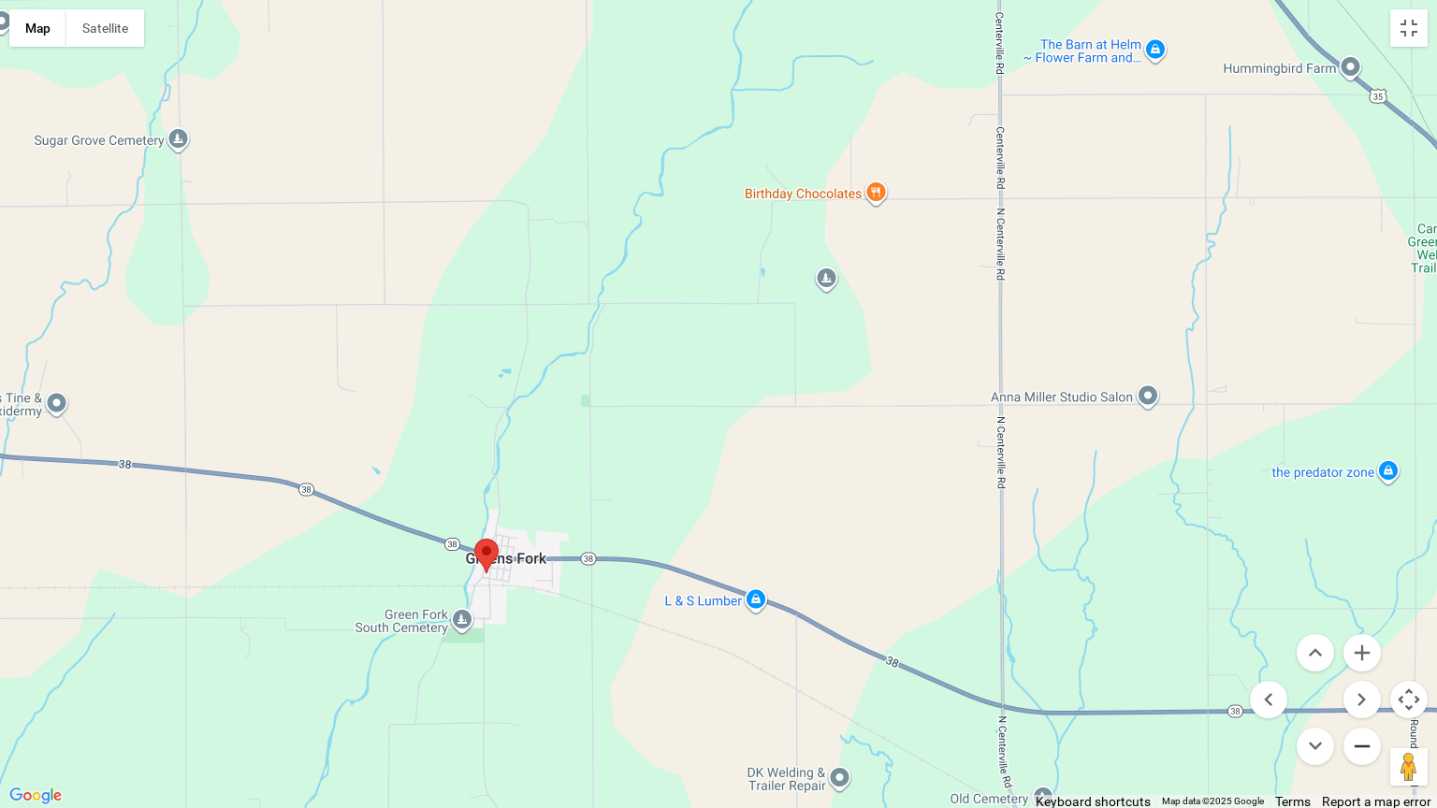
click at [1361, 649] on button "Zoom out" at bounding box center [1362, 746] width 37 height 37
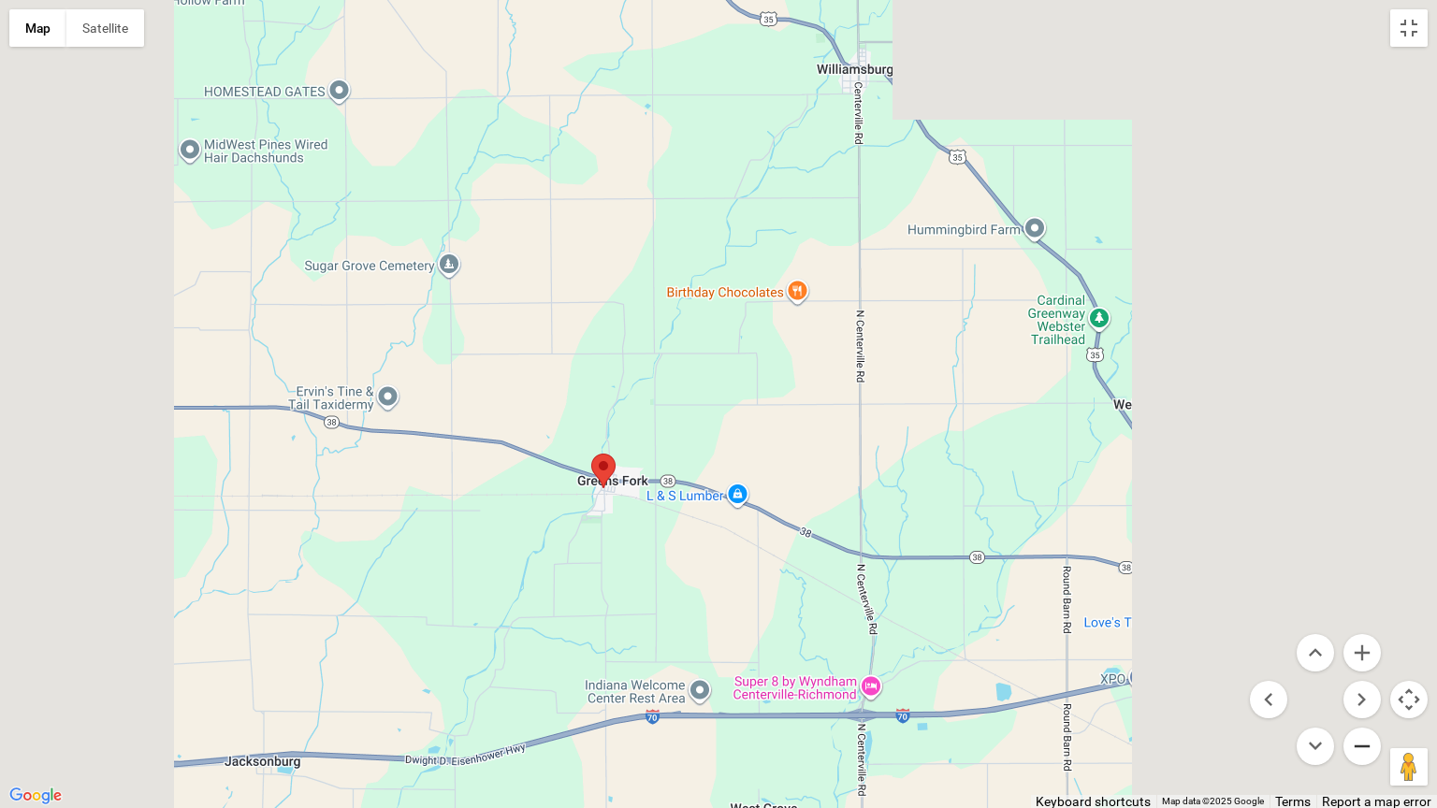
click at [1361, 649] on button "Zoom out" at bounding box center [1362, 746] width 37 height 37
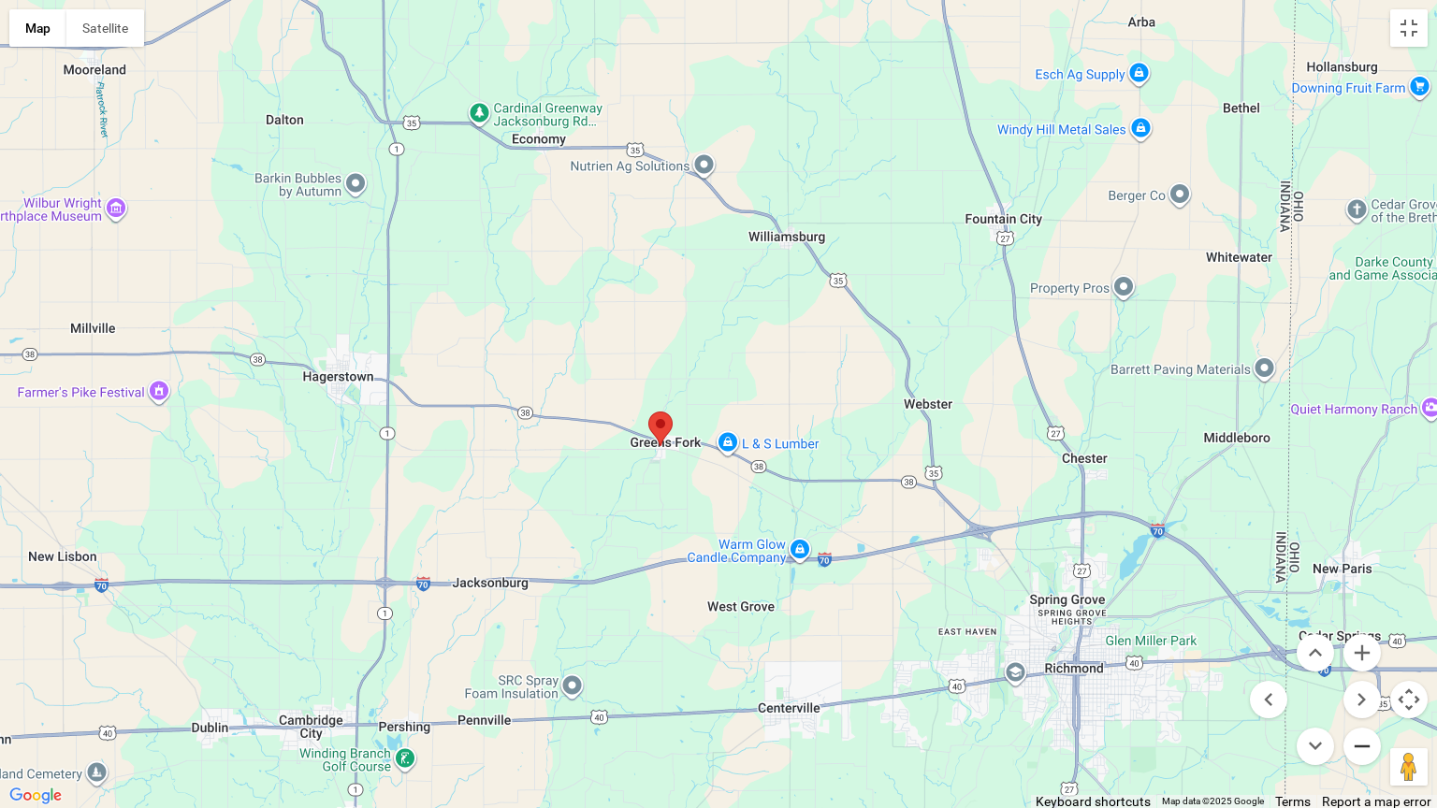
click at [1361, 649] on button "Zoom out" at bounding box center [1362, 746] width 37 height 37
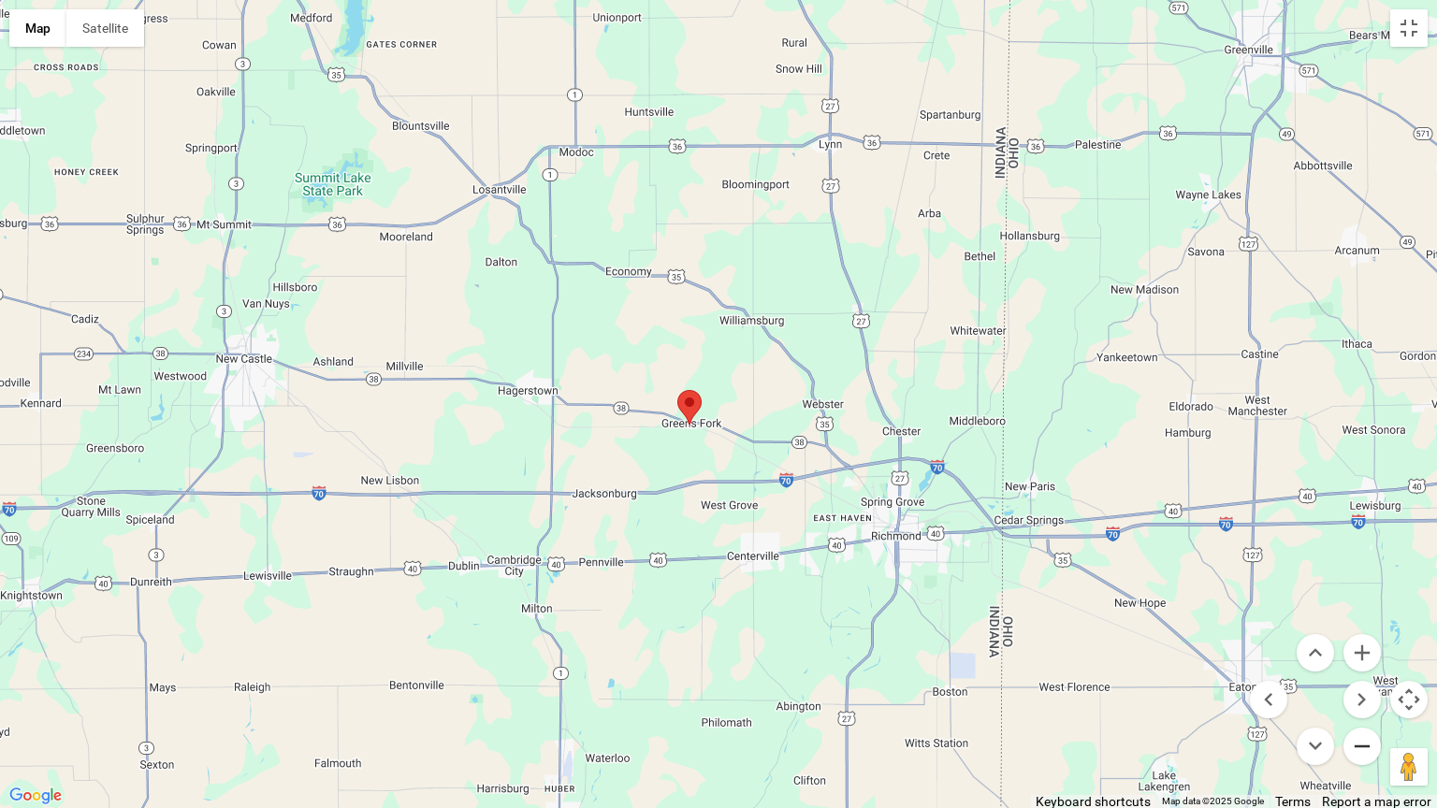
click at [1361, 649] on button "Zoom out" at bounding box center [1362, 746] width 37 height 37
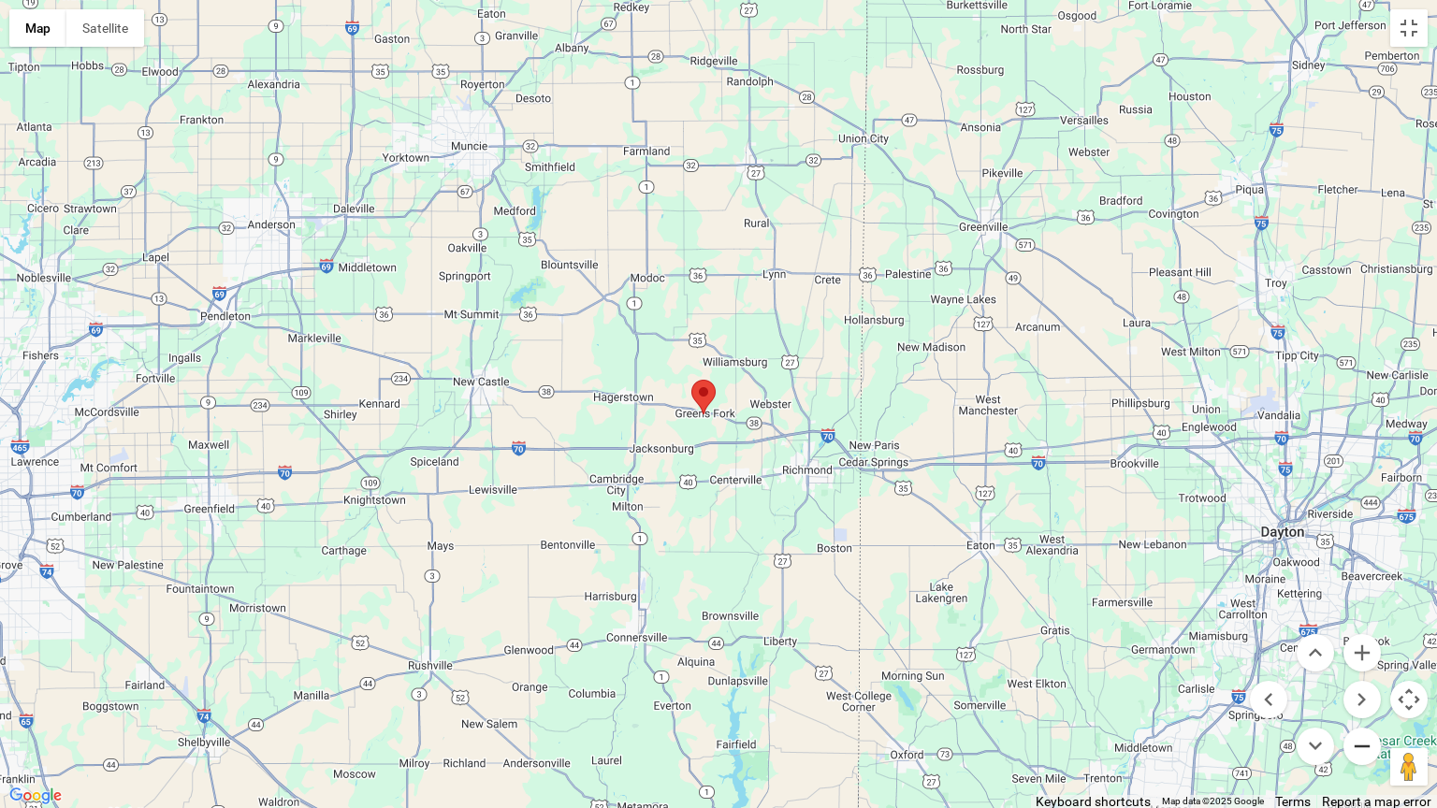
click at [1361, 649] on button "Zoom out" at bounding box center [1362, 746] width 37 height 37
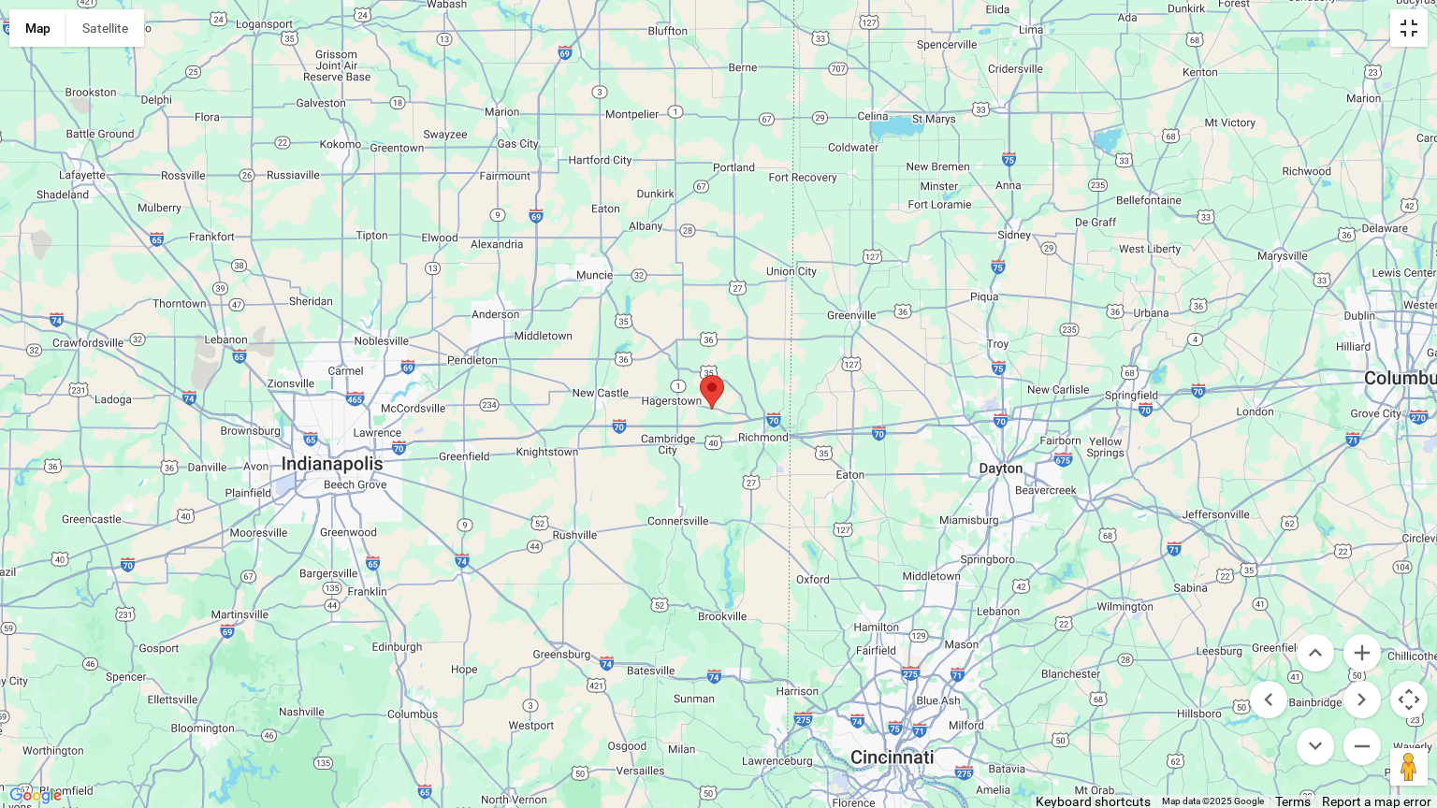
click at [1402, 28] on button "Toggle fullscreen view" at bounding box center [1409, 27] width 37 height 37
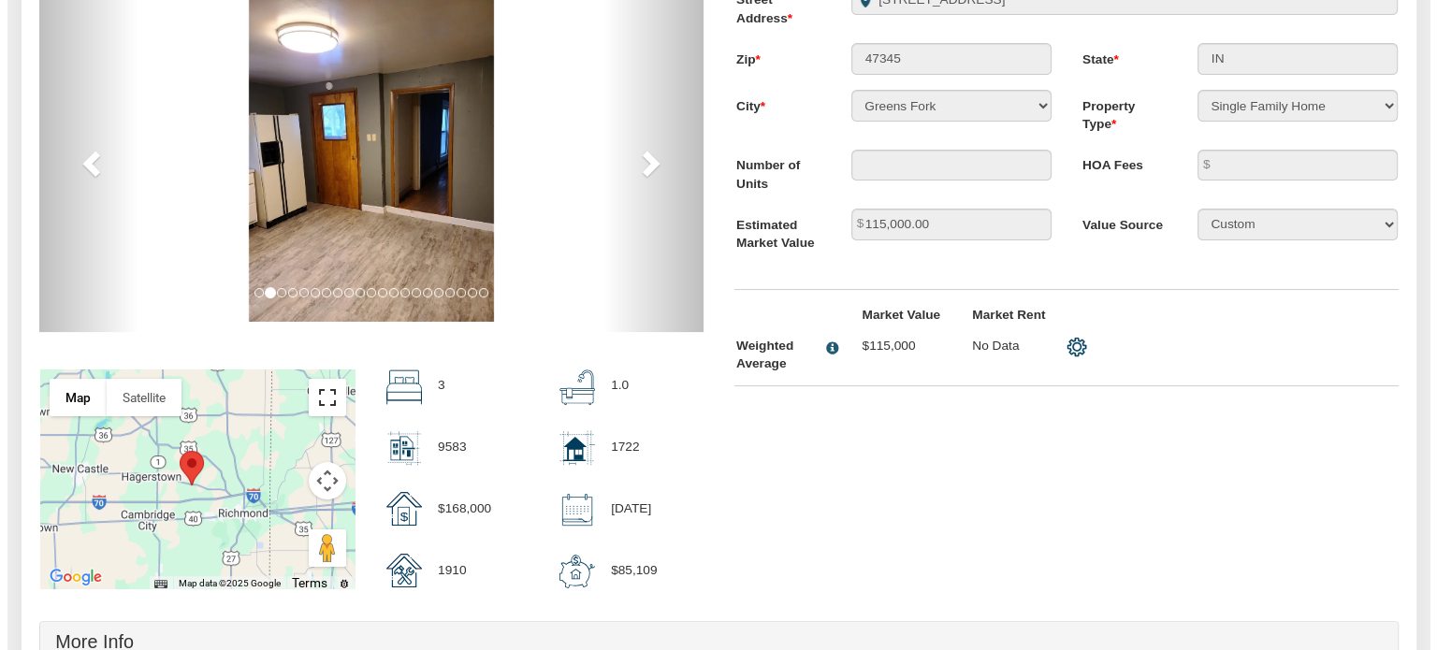
scroll to position [0, 0]
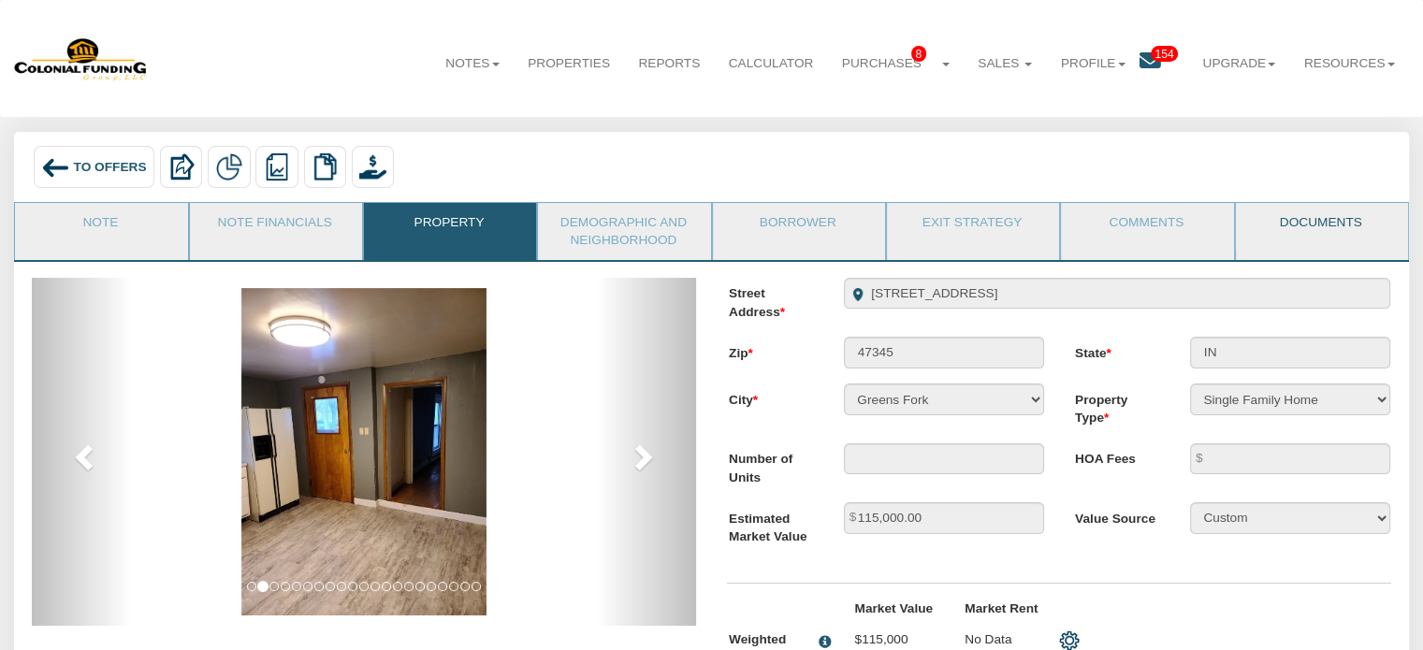
click at [1303, 225] on link "Documents" at bounding box center [1321, 226] width 170 height 47
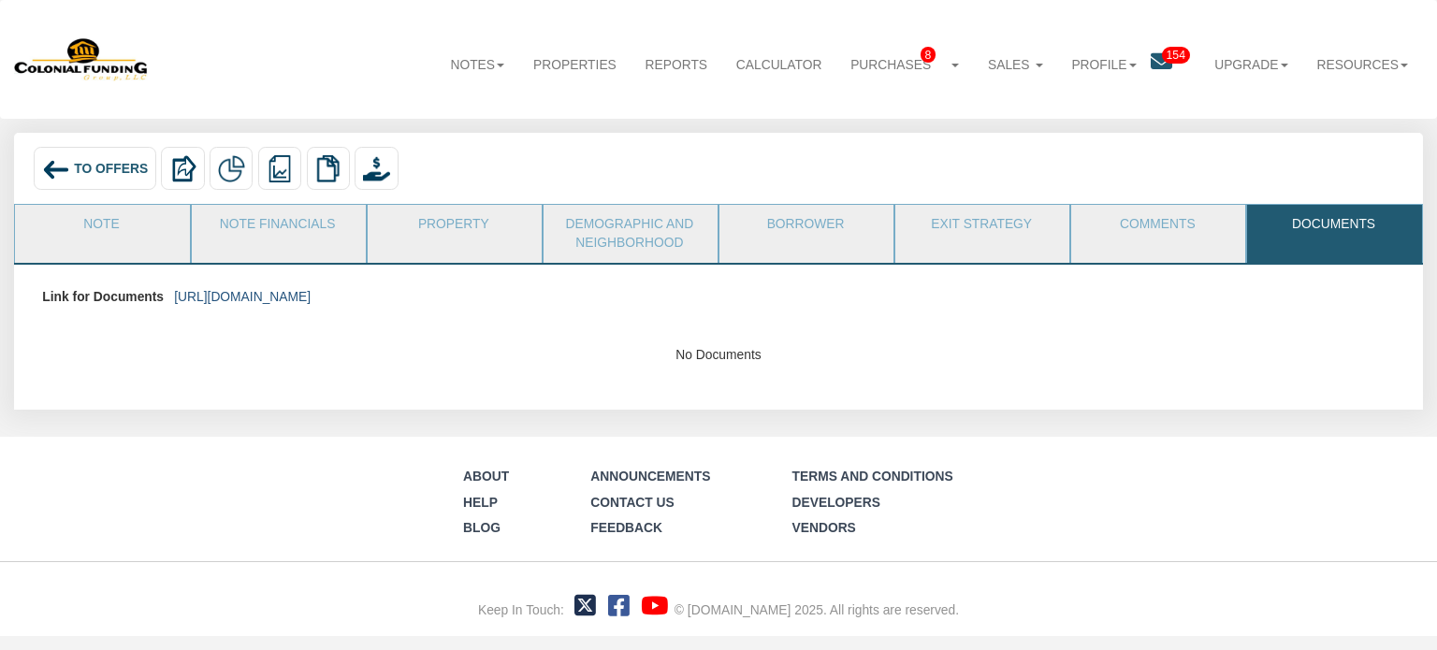
click at [311, 294] on link "https://colonialfundinggroup.sharepoint.com/:f:/s/operationsteam/Ep-Z1gfSy41Oo3…" at bounding box center [242, 296] width 137 height 15
click at [56, 170] on img at bounding box center [56, 169] width 29 height 29
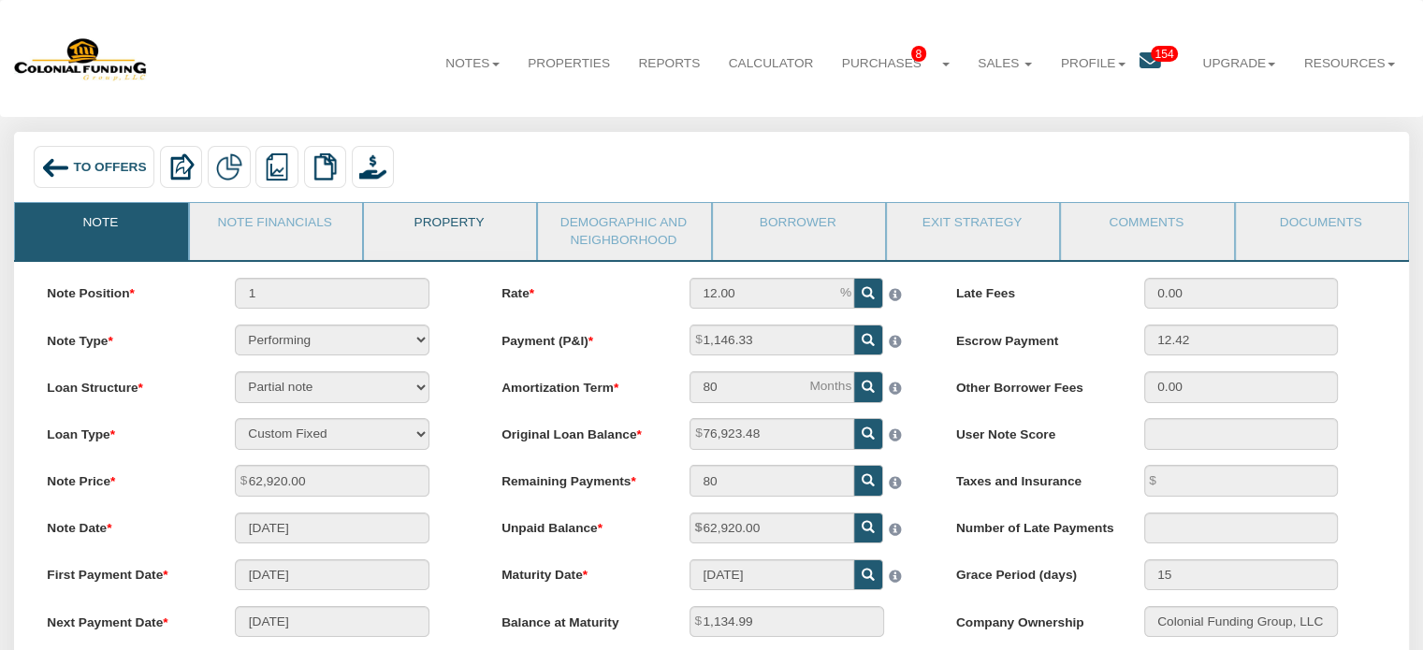
click at [433, 232] on link "Property" at bounding box center [449, 226] width 170 height 47
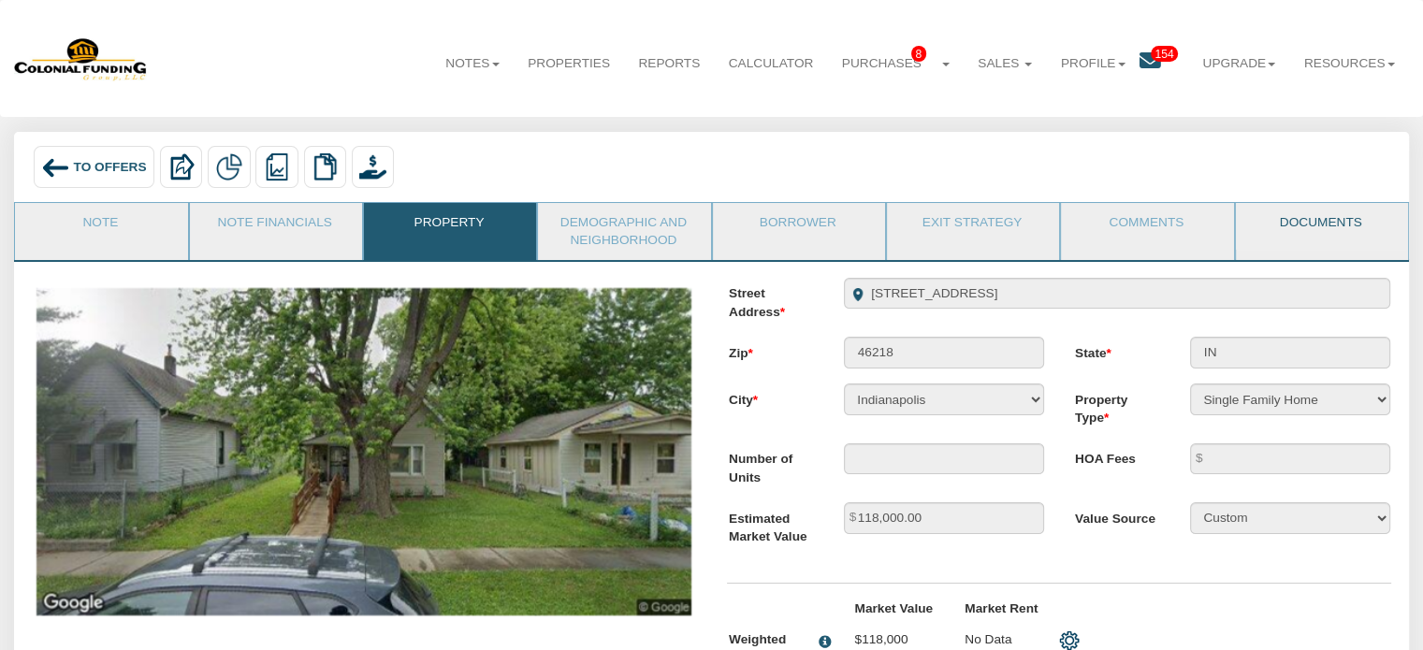
click at [1314, 223] on link "Documents" at bounding box center [1321, 226] width 170 height 47
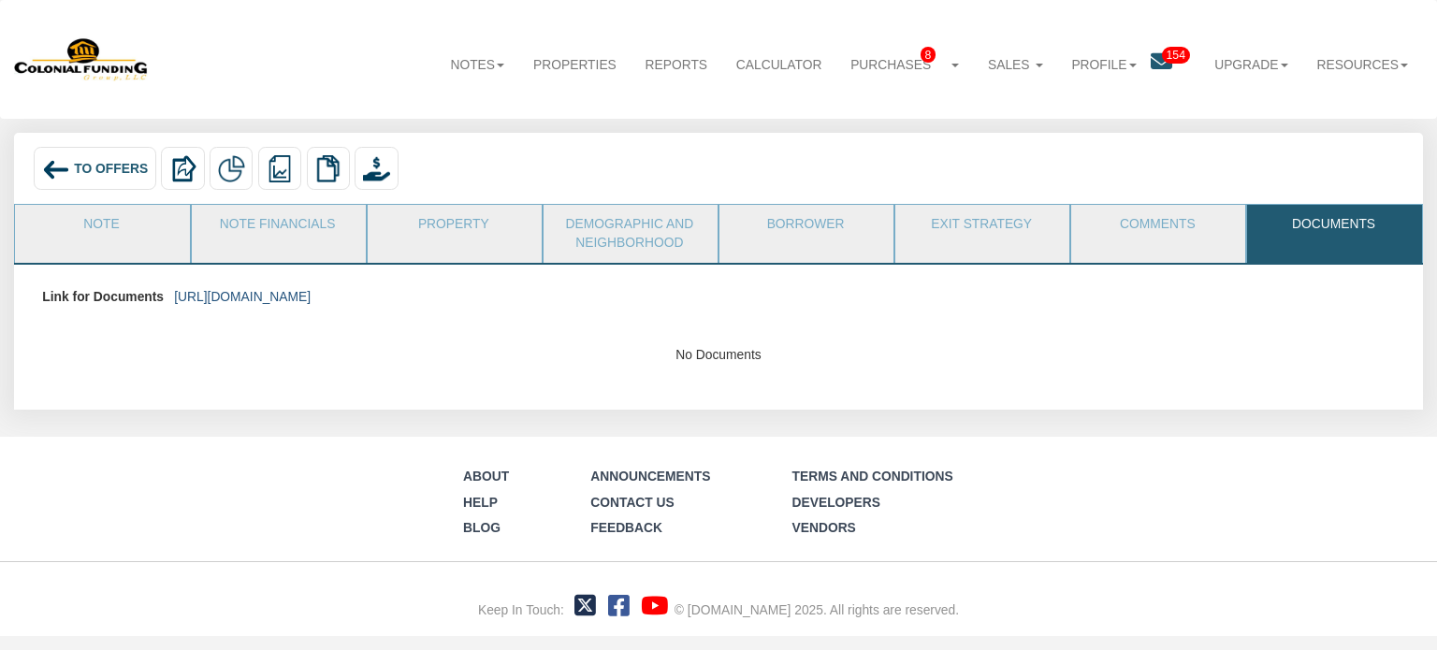
click at [311, 295] on link "https://colonialfundinggroup.sharepoint.com/:f:/s/operationsteam/EhDpr0Y2fuhCqL…" at bounding box center [242, 296] width 137 height 15
click at [99, 161] on span "To Offers" at bounding box center [111, 168] width 74 height 15
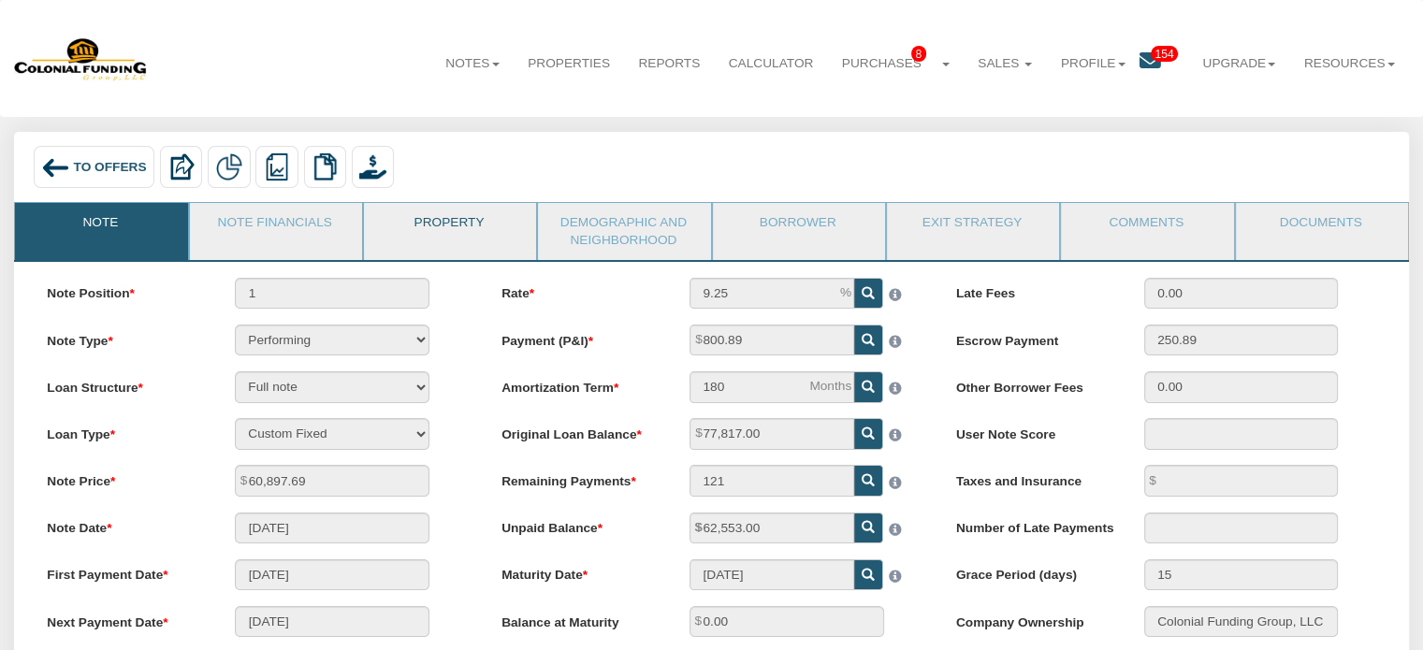
click at [443, 215] on link "Property" at bounding box center [449, 226] width 170 height 47
click at [1330, 218] on link "Documents" at bounding box center [1321, 226] width 170 height 47
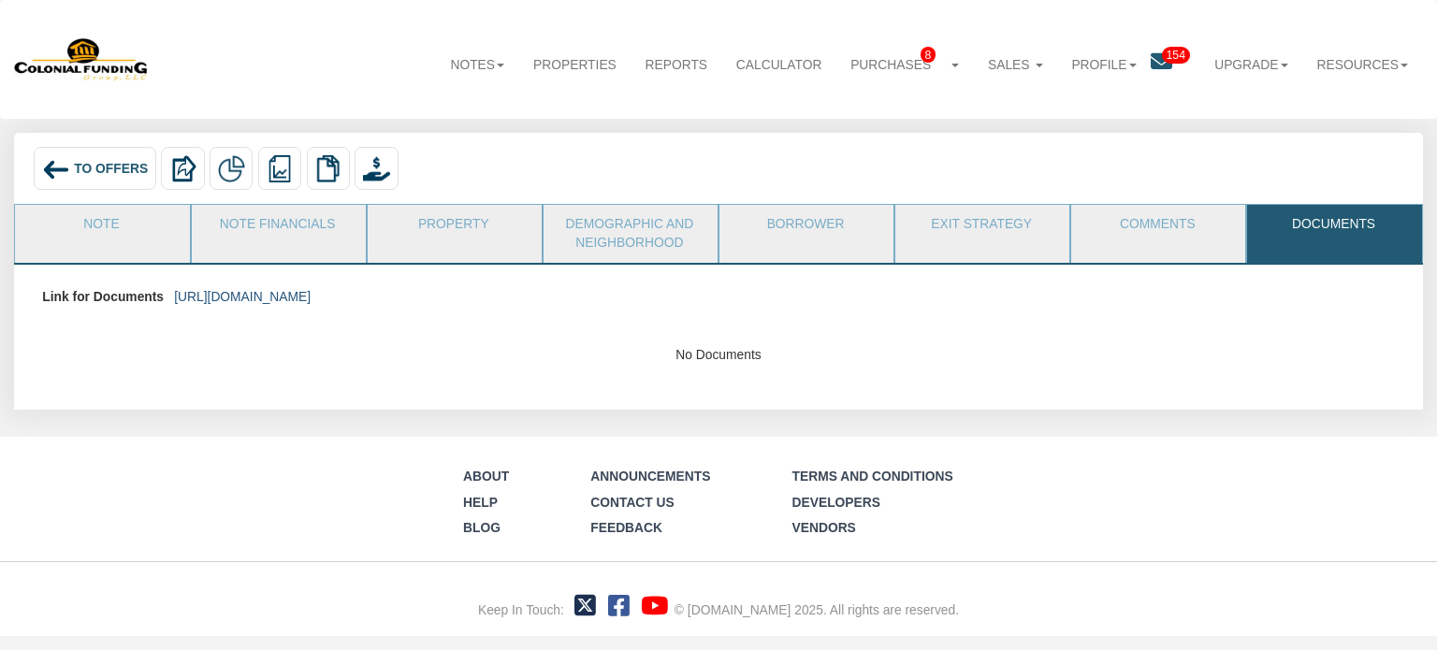
click at [311, 295] on link "https://colonialfundinggroup.sharepoint.com/:f:/s/operationsteam/EvBiVSkExpFJiN…" at bounding box center [242, 296] width 137 height 15
click at [57, 171] on img at bounding box center [56, 169] width 29 height 29
